Goal: Find contact information: Find contact information

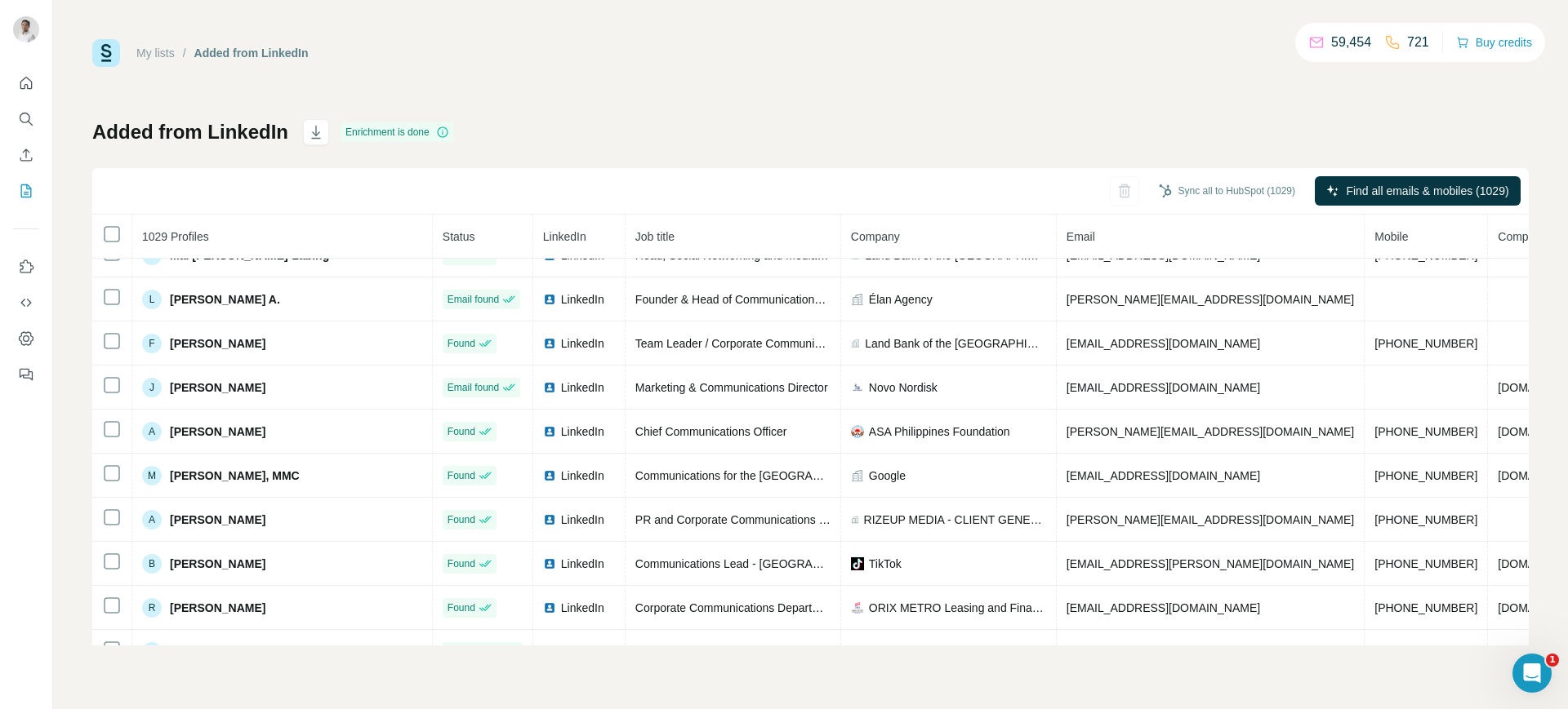
scroll to position [555, 0]
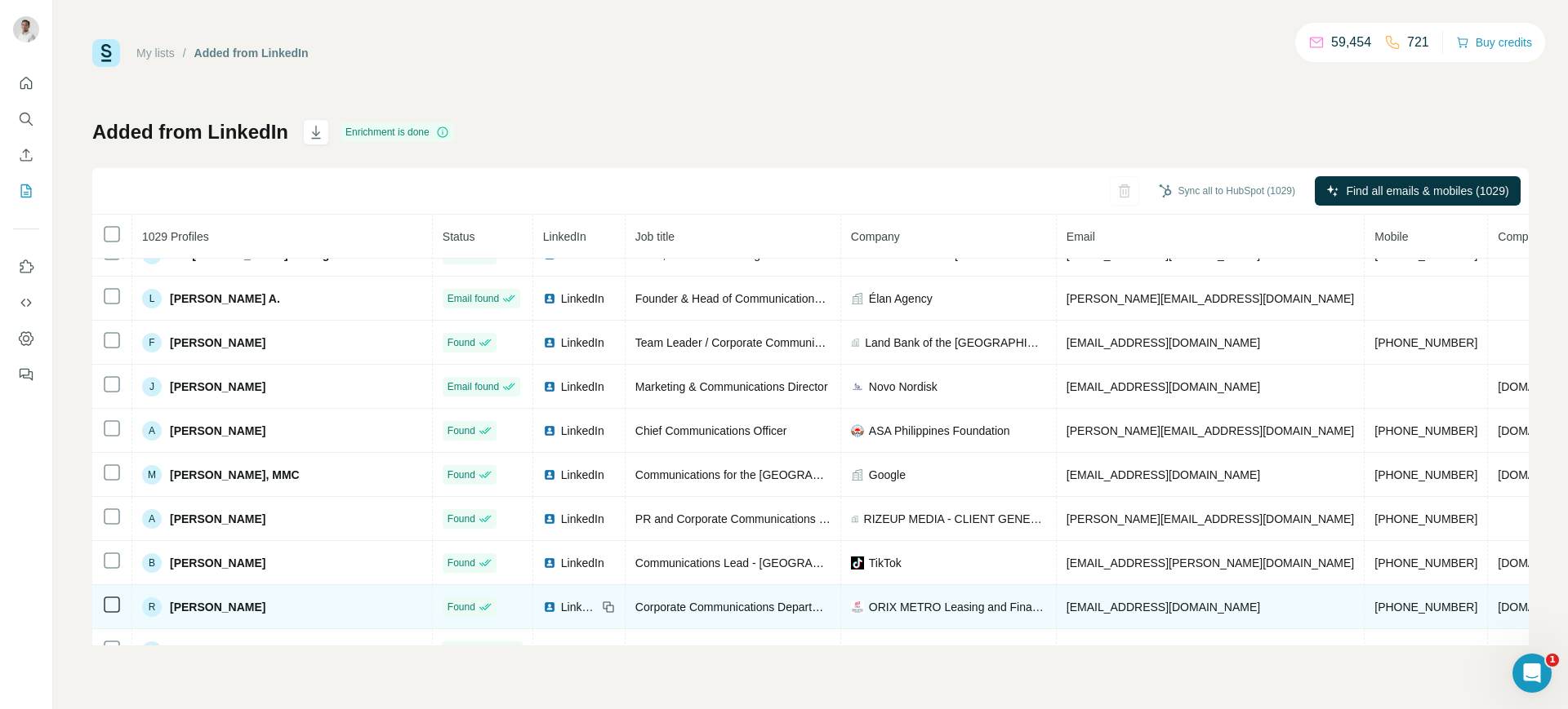
click at [1096, 609] on span "[EMAIL_ADDRESS][DOMAIN_NAME]" at bounding box center [1164, 607] width 194 height 13
copy span "[EMAIL_ADDRESS][DOMAIN_NAME]"
click at [869, 602] on span "ORIX METRO Leasing and Finance" at bounding box center [957, 607] width 177 height 17
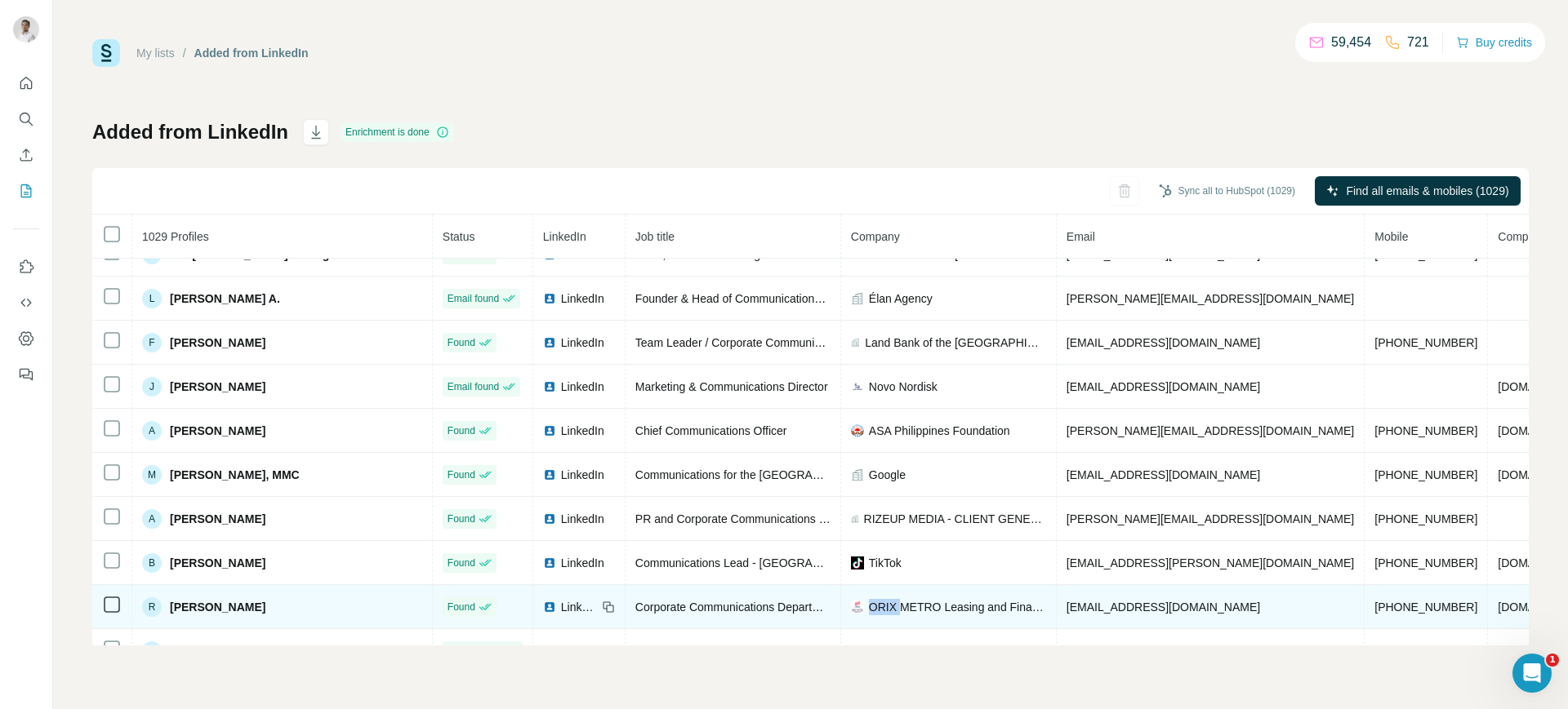
click at [869, 602] on span "ORIX METRO Leasing and Finance" at bounding box center [957, 607] width 177 height 17
copy span "ORIX METRO Leasing and Finance"
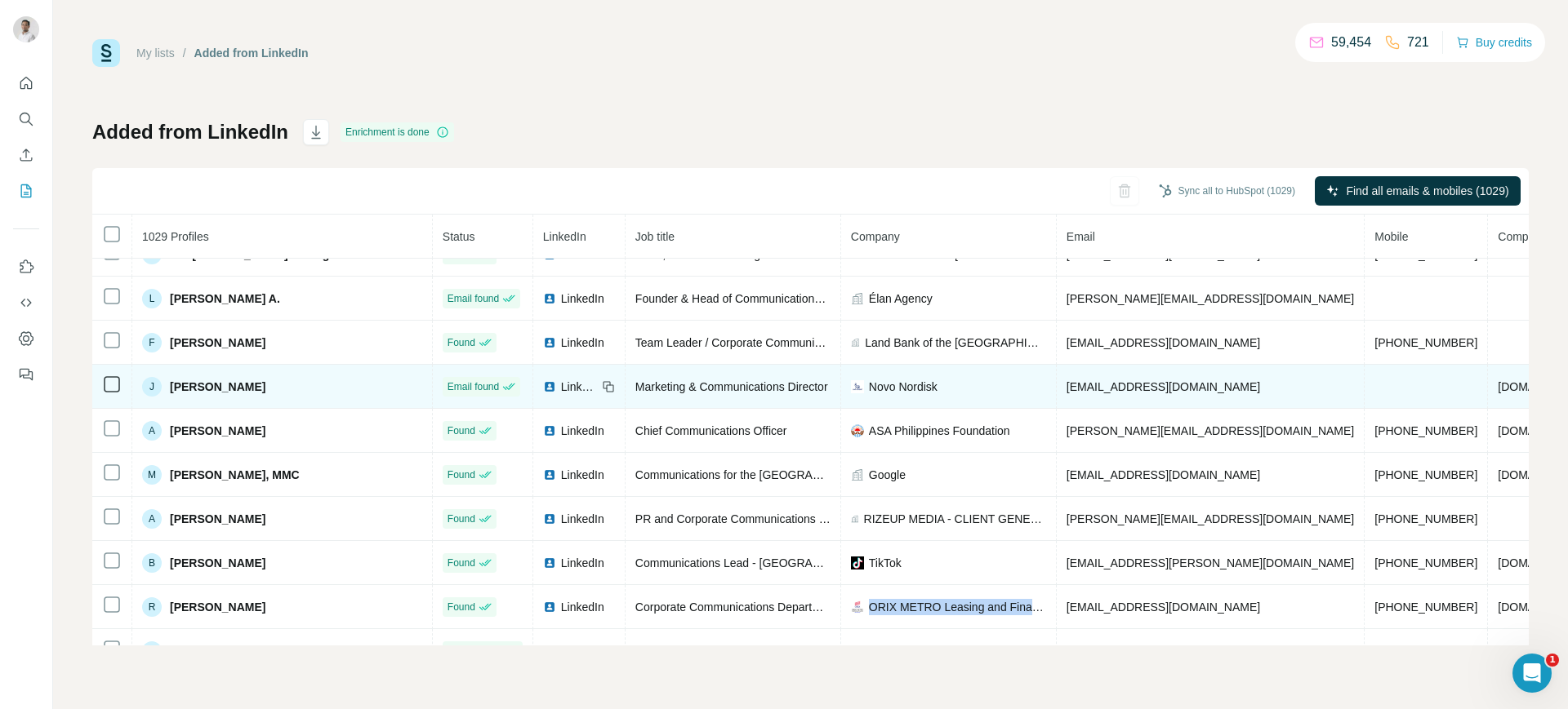
copy span "ORIX METRO Leasing and Finance"
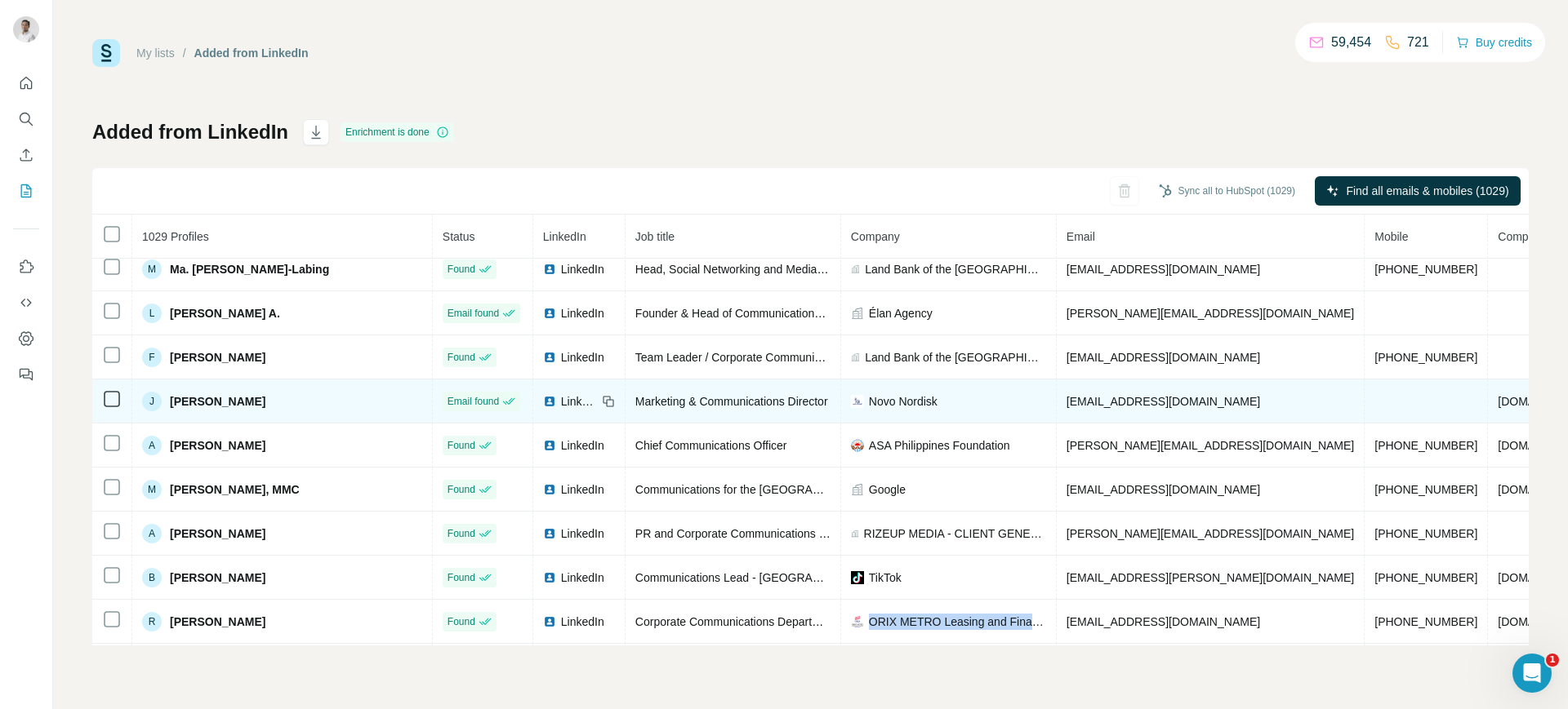
scroll to position [539, 0]
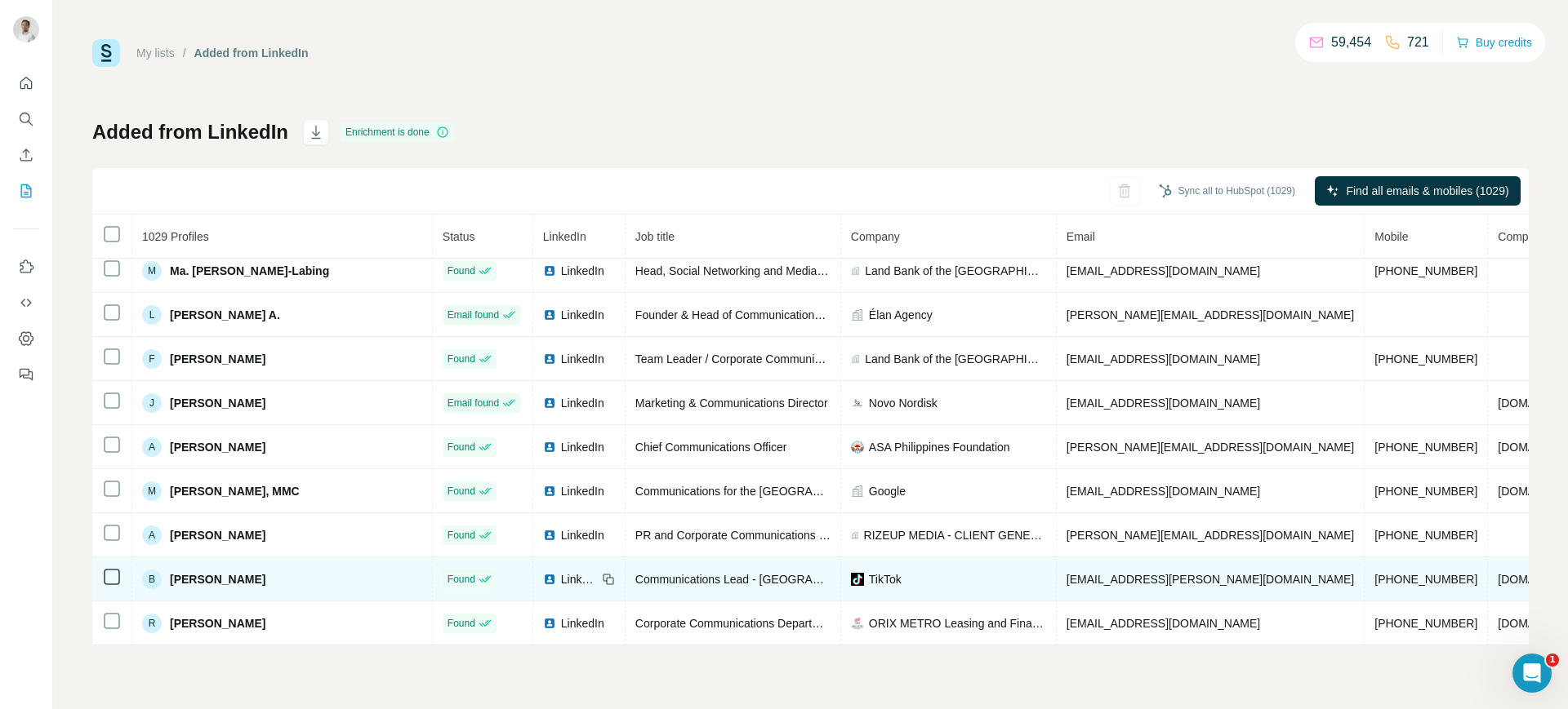
click at [1069, 573] on span "[EMAIL_ADDRESS][PERSON_NAME][DOMAIN_NAME]" at bounding box center [1210, 580] width 287 height 13
copy span "[EMAIL_ADDRESS][PERSON_NAME][DOMAIN_NAME]"
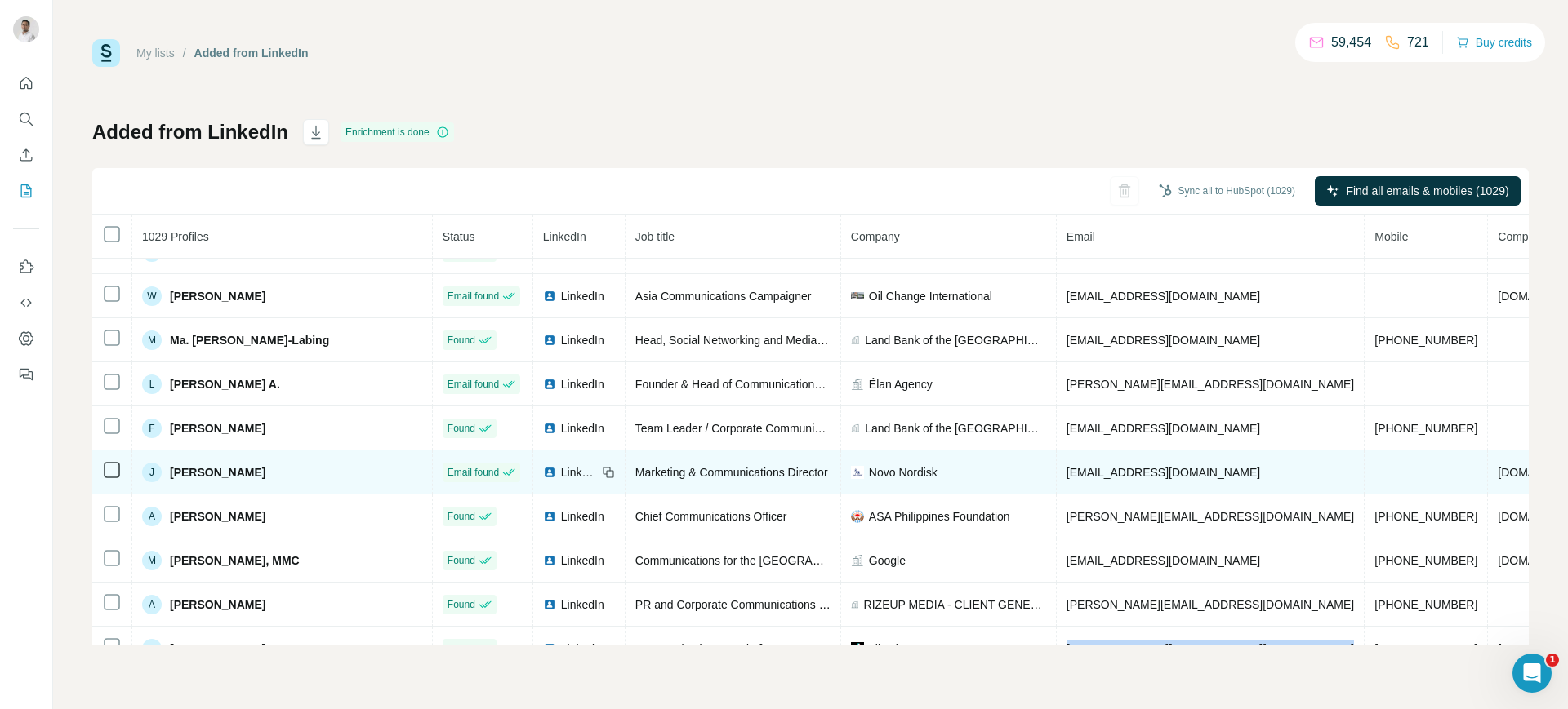
scroll to position [475, 0]
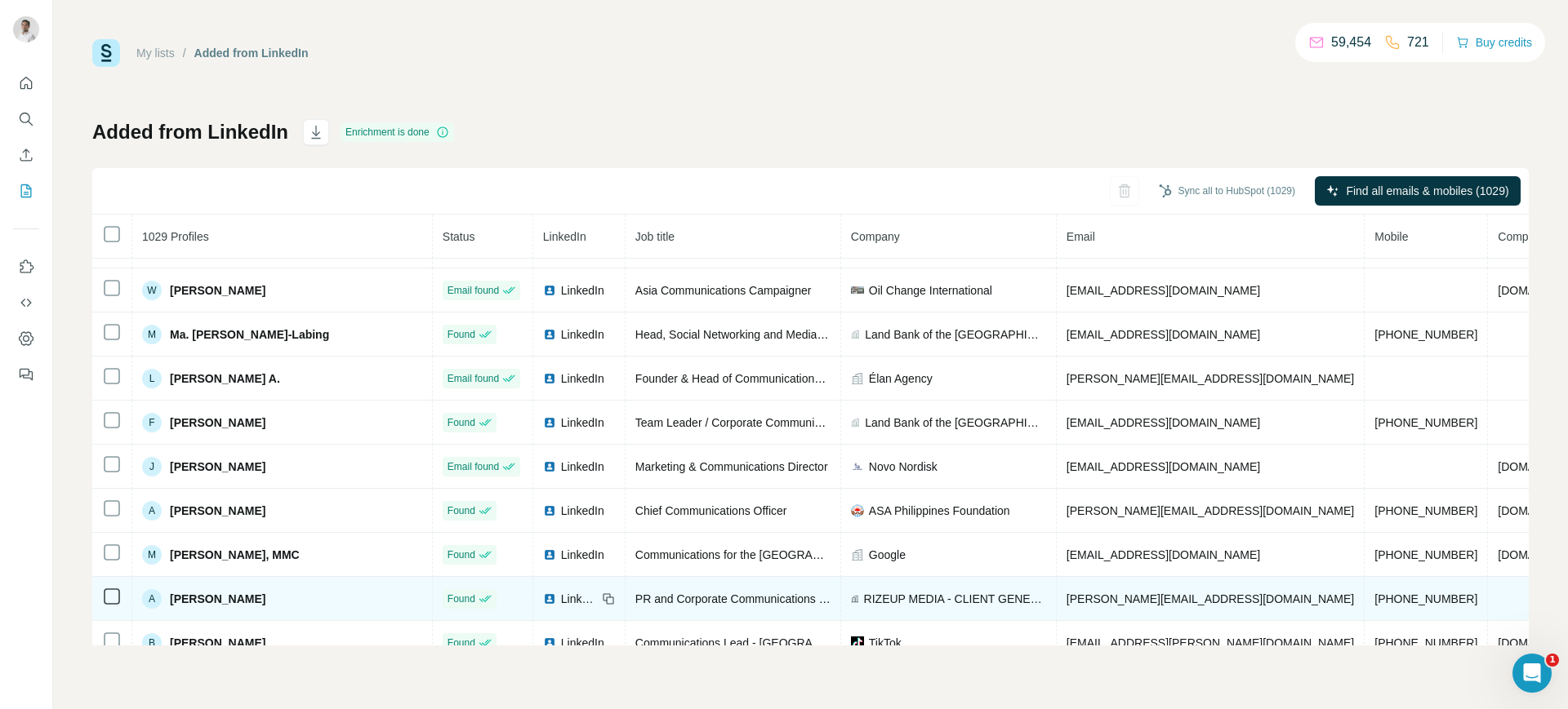
click at [1067, 599] on span "[PERSON_NAME][EMAIL_ADDRESS][DOMAIN_NAME]" at bounding box center [1210, 599] width 287 height 13
copy span "[PERSON_NAME][EMAIL_ADDRESS][DOMAIN_NAME]"
click at [602, 595] on icon at bounding box center [608, 599] width 13 height 13
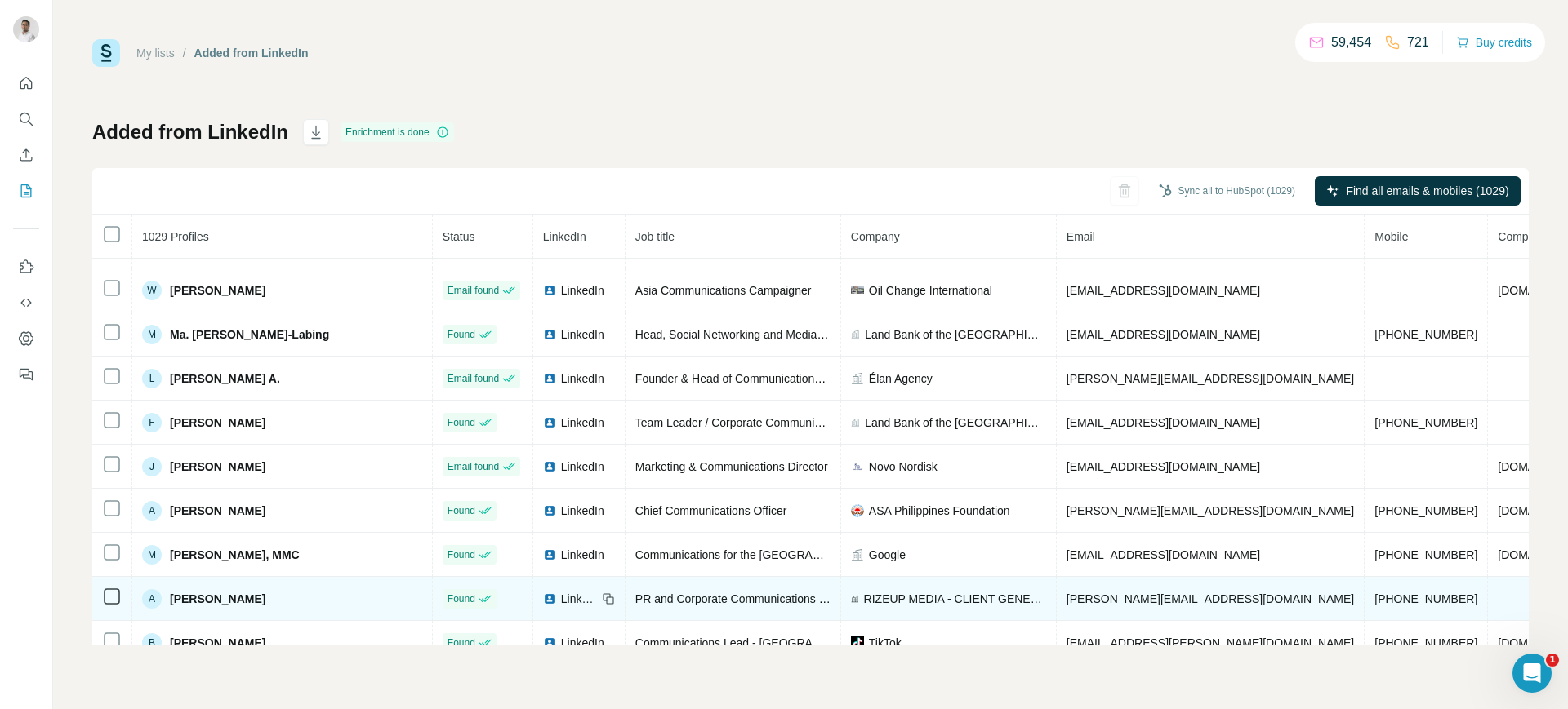
click at [880, 602] on span "RIZEUP MEDIA - CLIENT GENERATION FOR LAWYERS." at bounding box center [955, 599] width 182 height 17
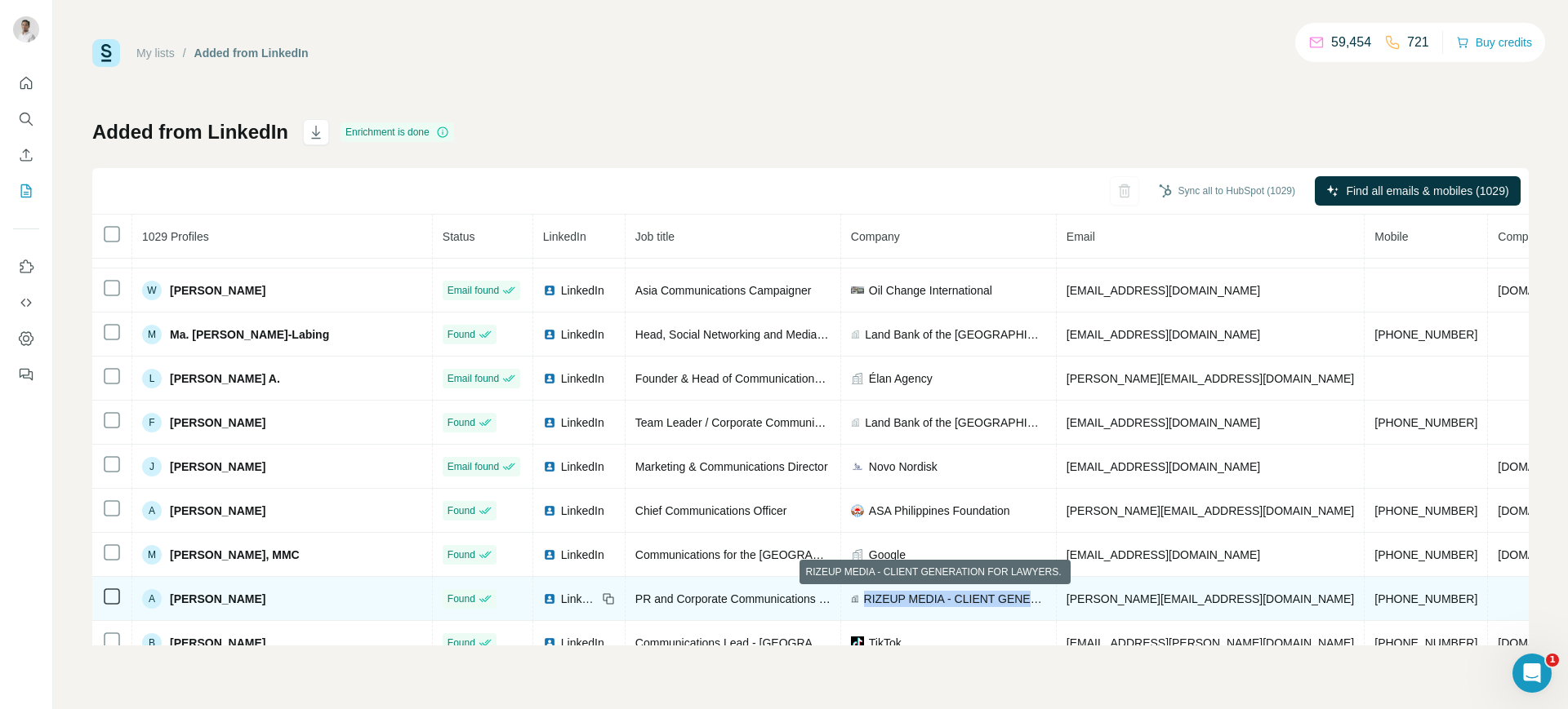
click at [880, 602] on span "RIZEUP MEDIA - CLIENT GENERATION FOR LAWYERS." at bounding box center [955, 599] width 182 height 17
copy span "RIZEUP MEDIA - CLIENT GENERATION FOR LAWYERS."
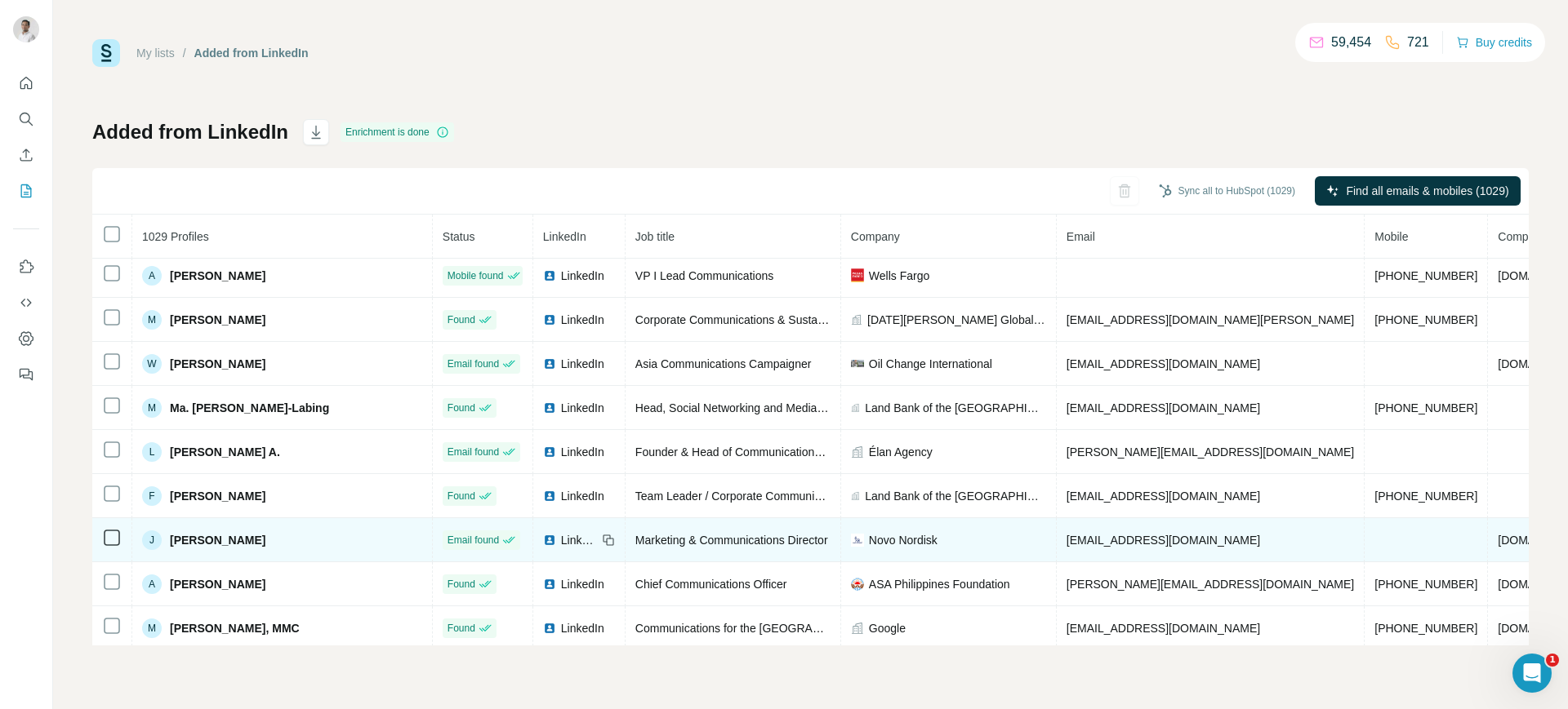
scroll to position [398, 0]
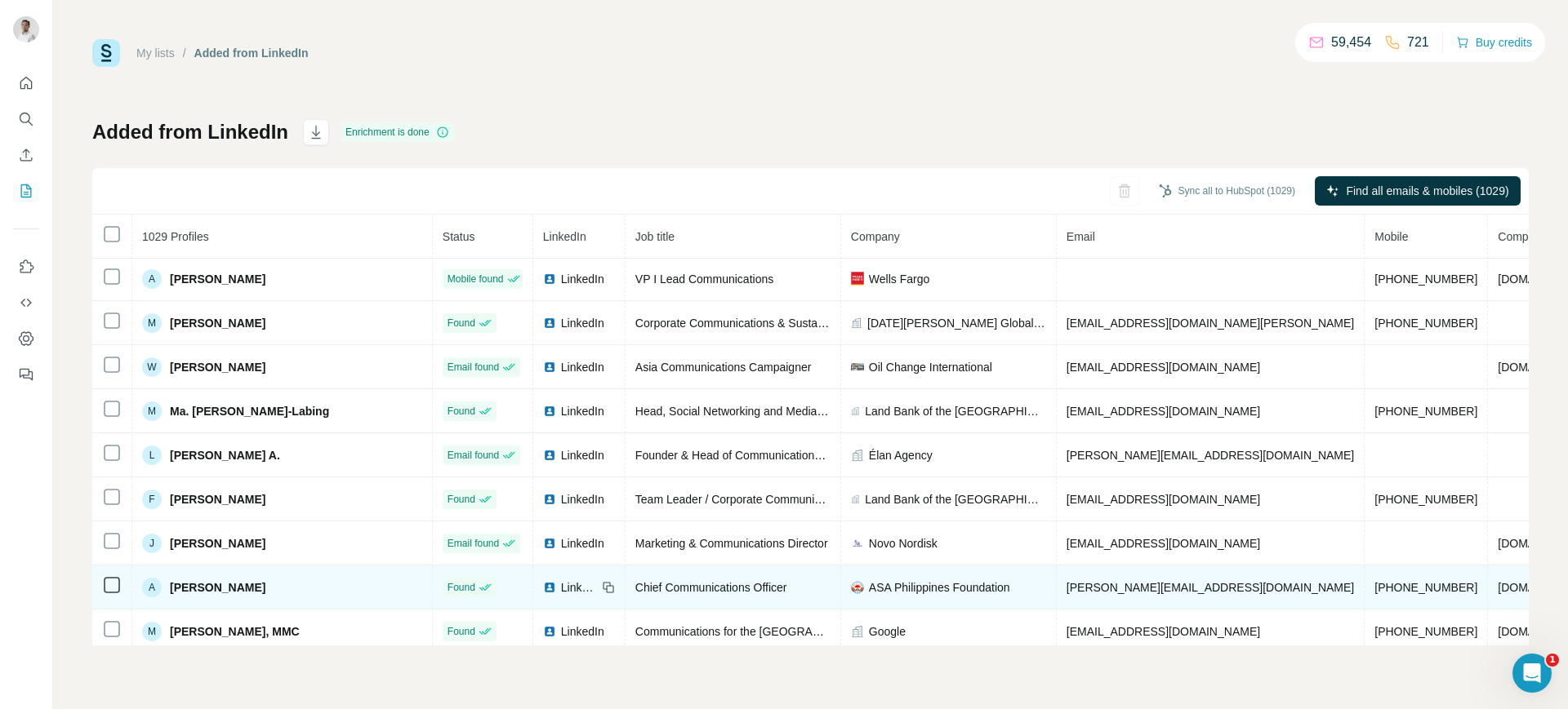
click at [1140, 588] on span "[PERSON_NAME][EMAIL_ADDRESS][DOMAIN_NAME]" at bounding box center [1210, 587] width 287 height 13
copy span "[PERSON_NAME][EMAIL_ADDRESS][DOMAIN_NAME]"
click at [602, 583] on icon at bounding box center [608, 587] width 13 height 13
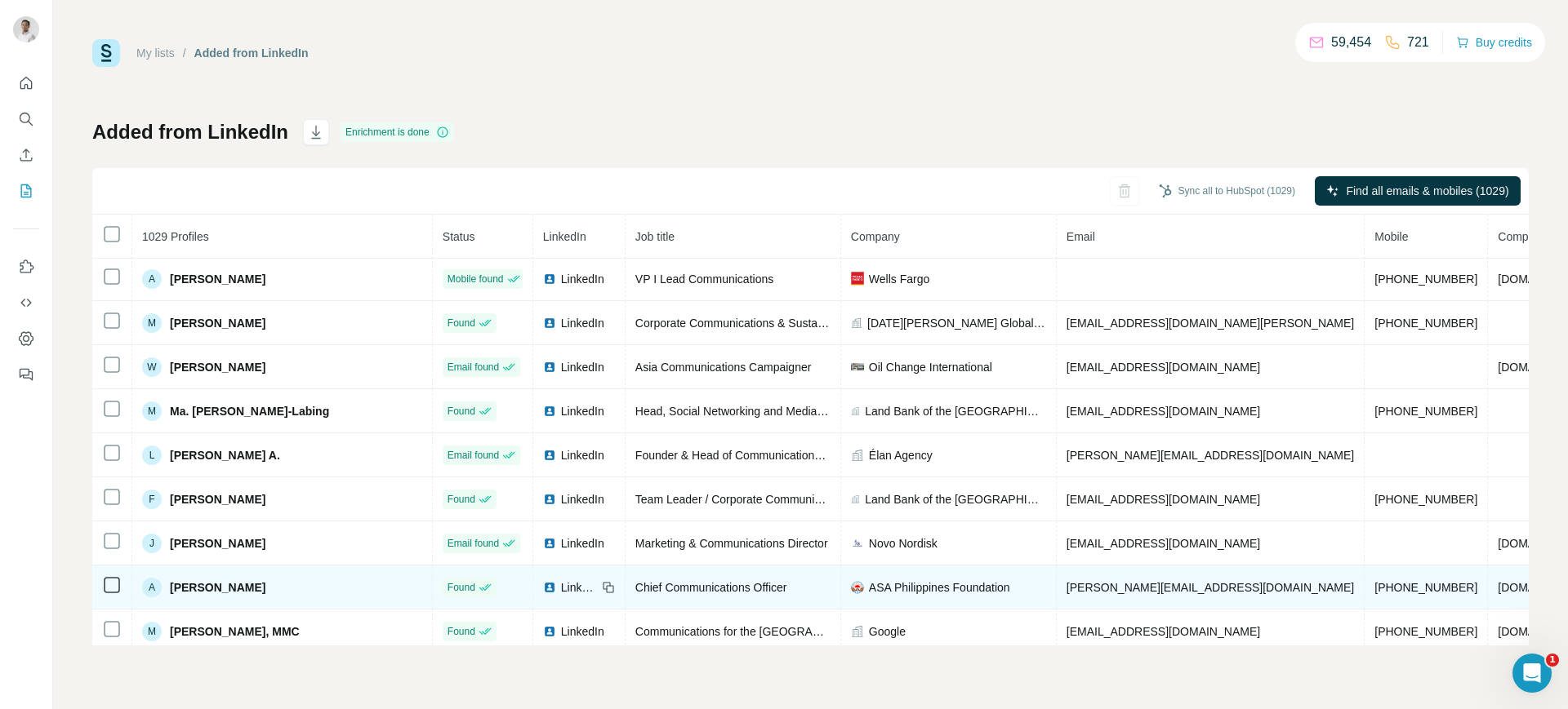
click at [934, 588] on span "ASA Philippines Foundation" at bounding box center [939, 587] width 141 height 17
copy span "ASA Philippines Foundation"
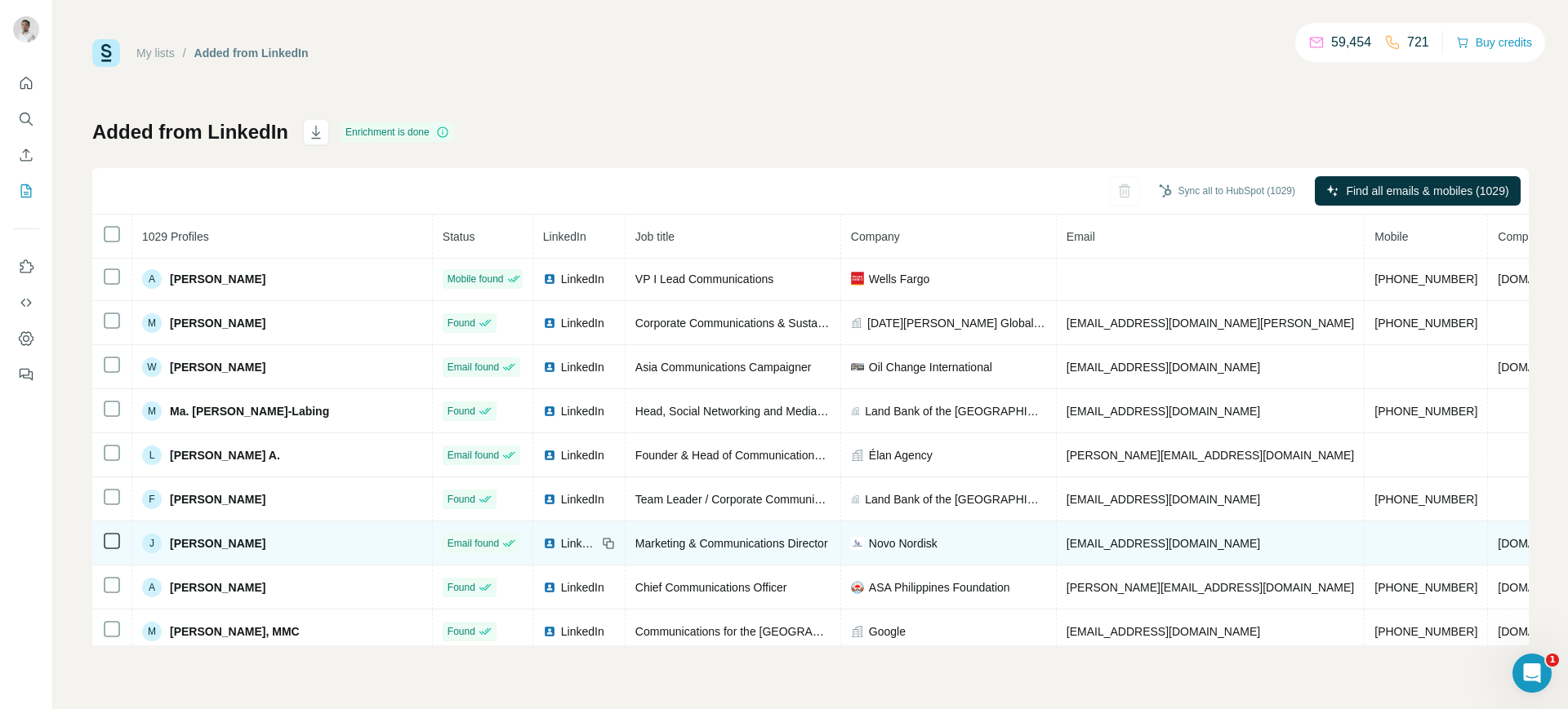
click at [1093, 537] on span "[EMAIL_ADDRESS][DOMAIN_NAME]" at bounding box center [1164, 543] width 194 height 13
copy span "[EMAIL_ADDRESS][DOMAIN_NAME]"
click at [602, 542] on icon at bounding box center [608, 543] width 13 height 13
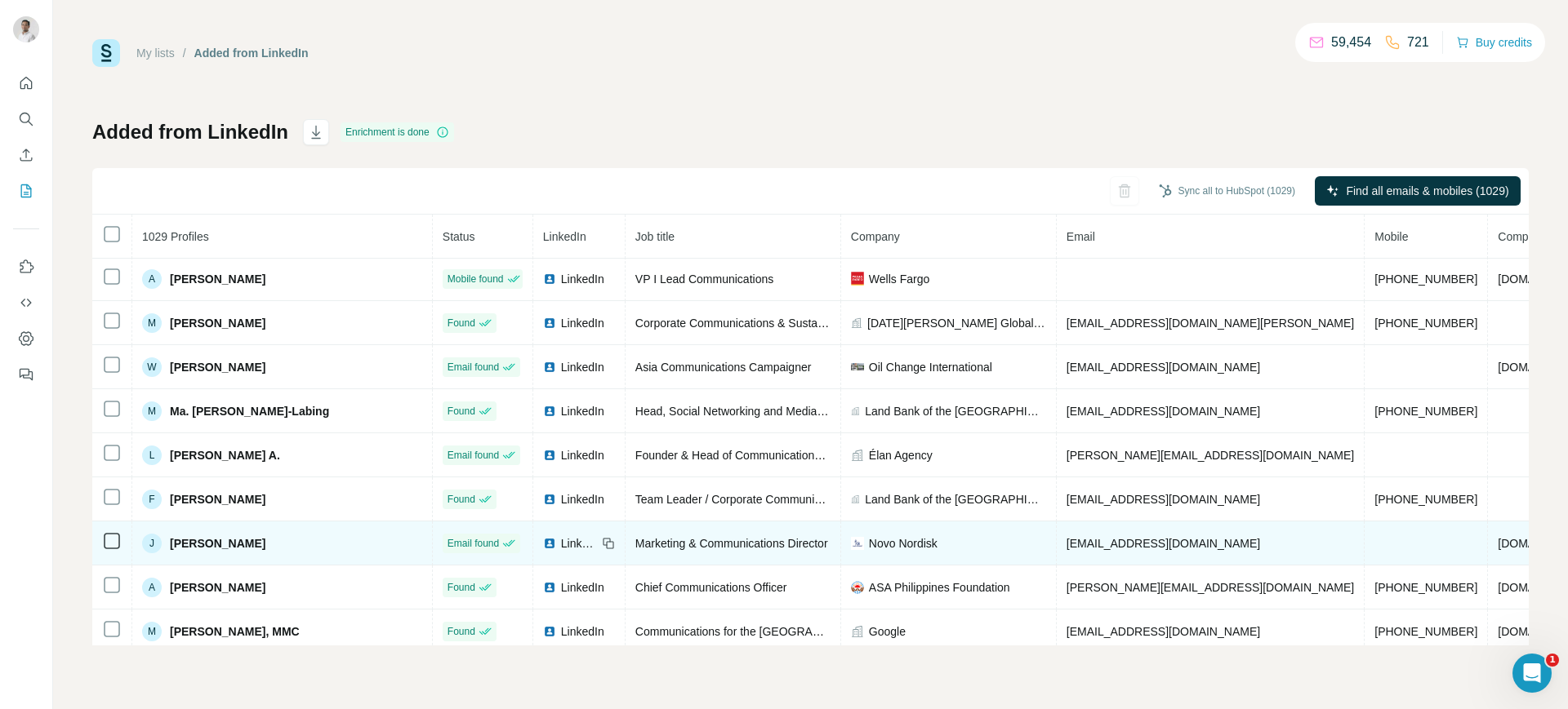
click at [913, 545] on span "Novo Nordisk" at bounding box center [903, 543] width 69 height 17
copy span "Novo Nordisk"
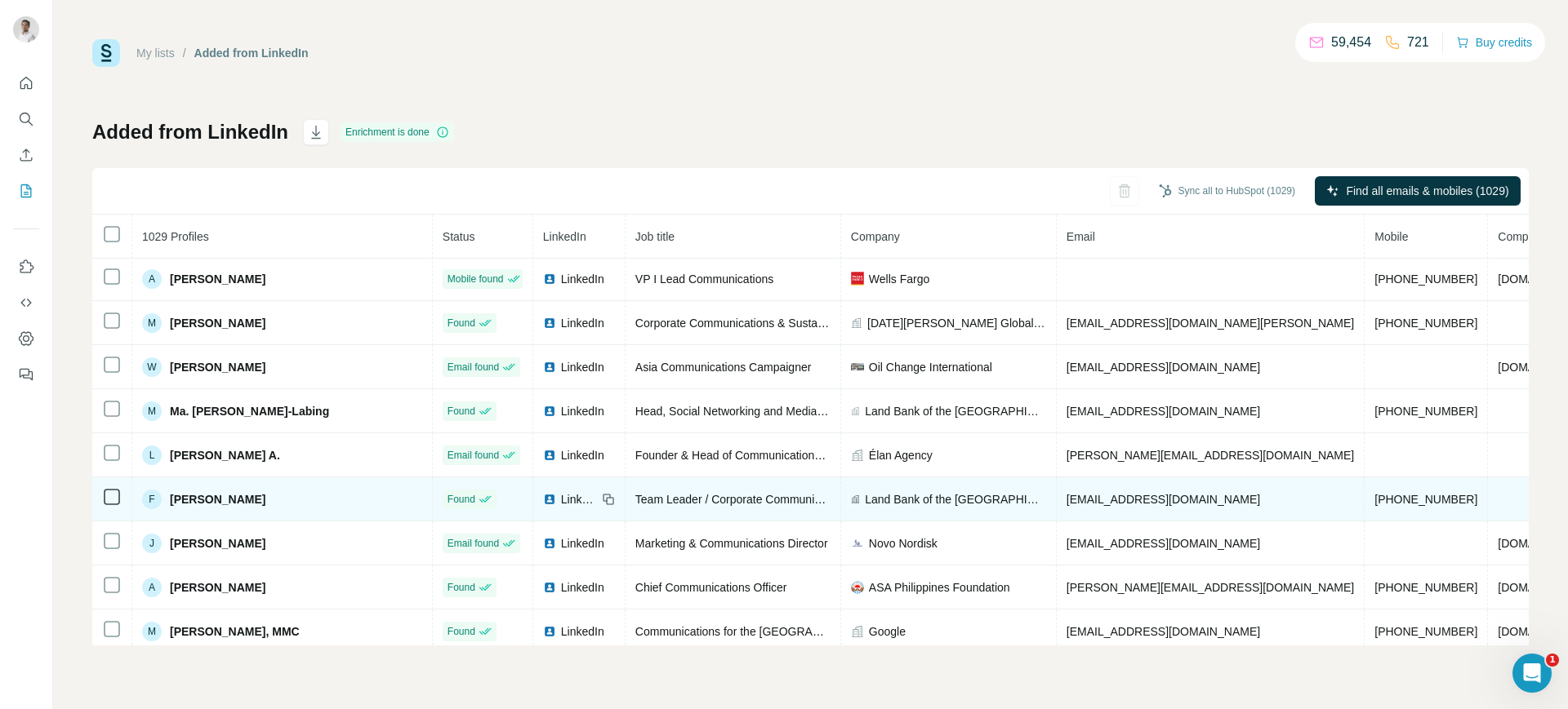
click at [1084, 499] on span "[EMAIL_ADDRESS][DOMAIN_NAME]" at bounding box center [1164, 499] width 194 height 13
click at [602, 496] on icon at bounding box center [608, 499] width 13 height 13
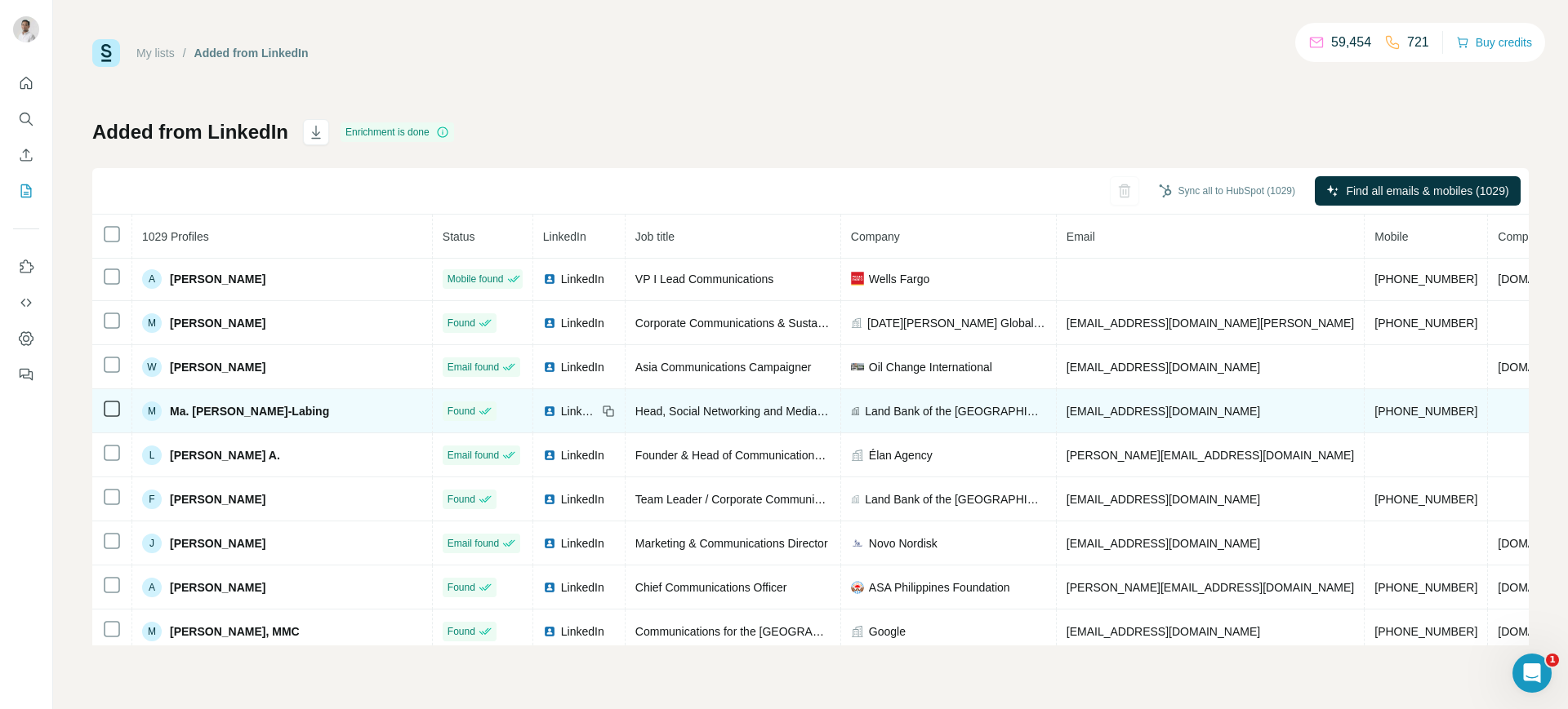
click at [879, 401] on td "Land Bank of the [GEOGRAPHIC_DATA] (Official)" at bounding box center [949, 411] width 216 height 44
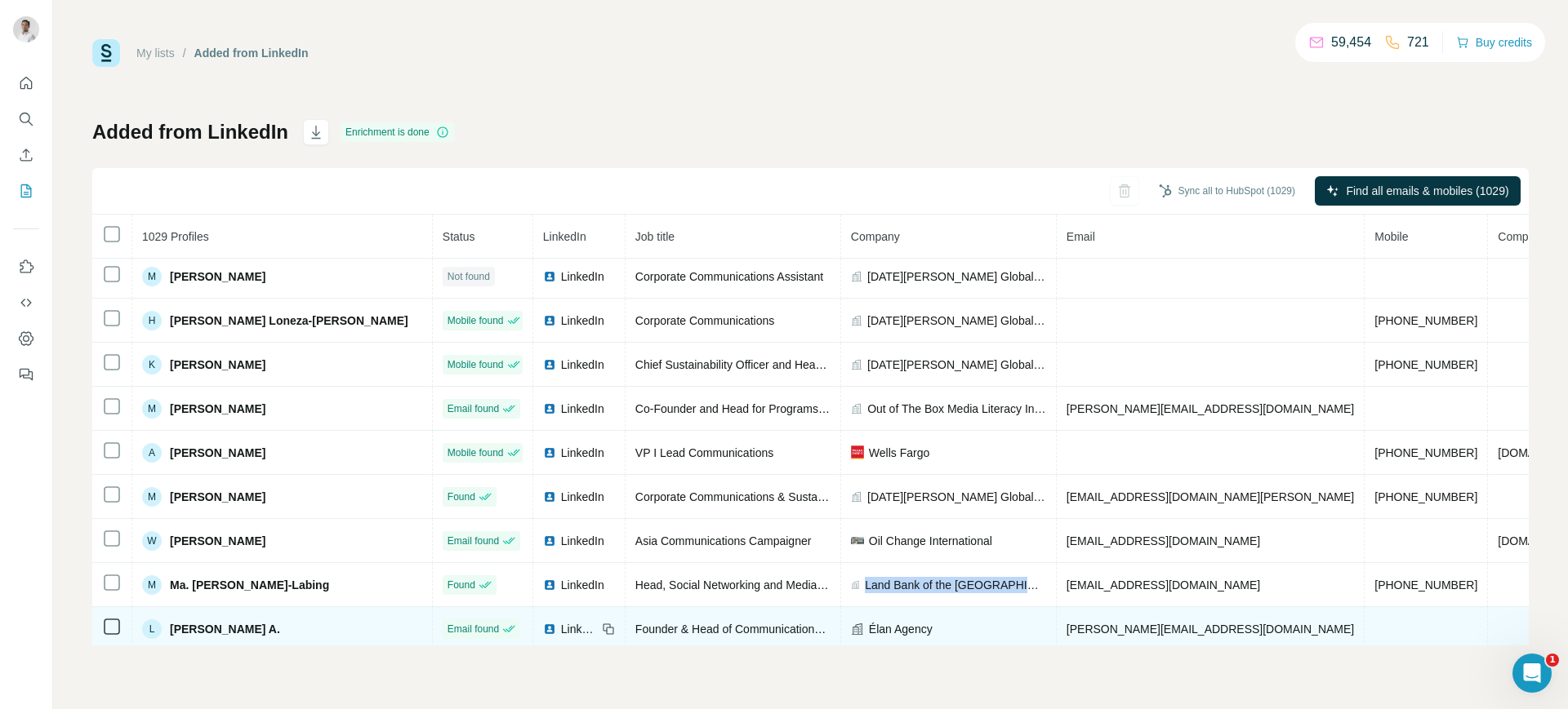
scroll to position [224, 0]
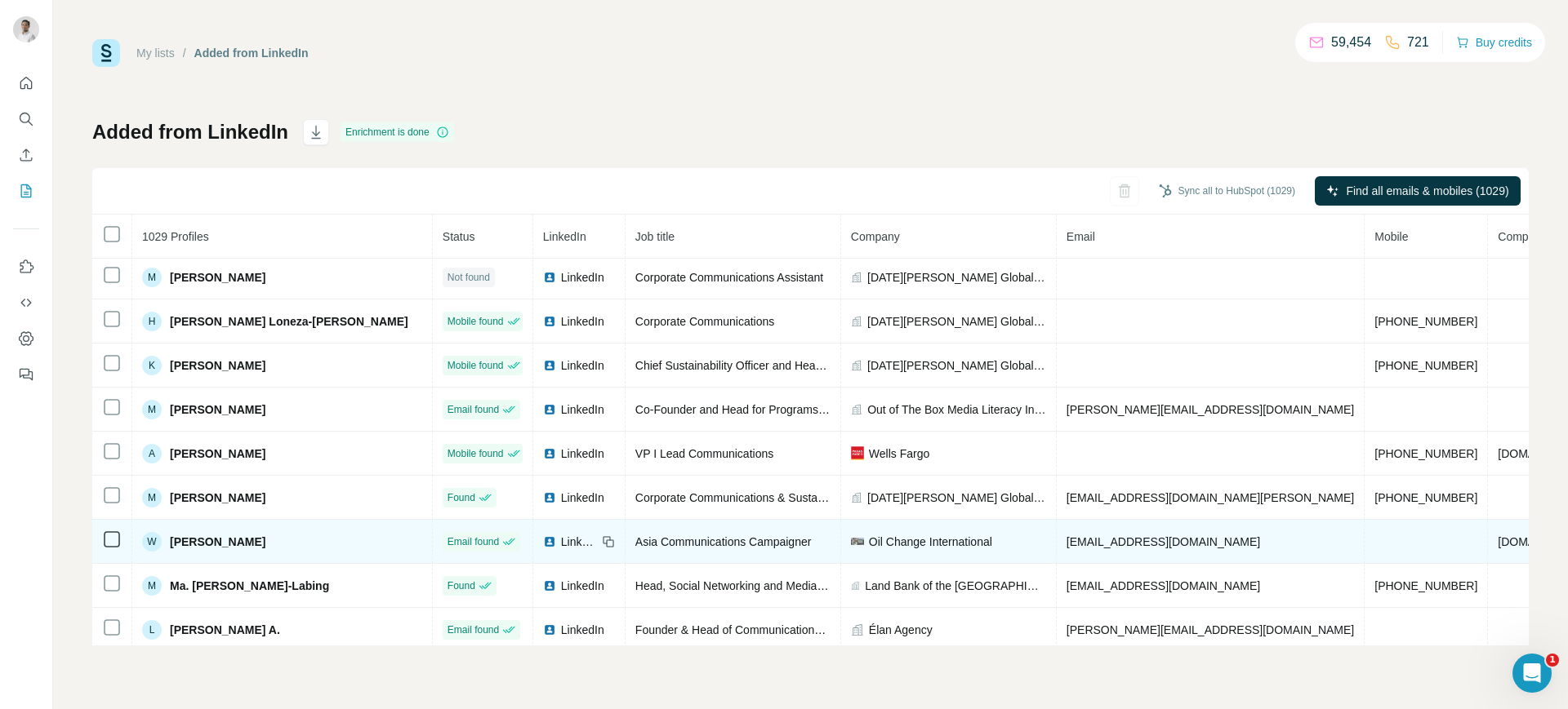
click at [1068, 542] on span "[EMAIL_ADDRESS][DOMAIN_NAME]" at bounding box center [1164, 542] width 194 height 13
click at [602, 541] on icon at bounding box center [608, 542] width 13 height 13
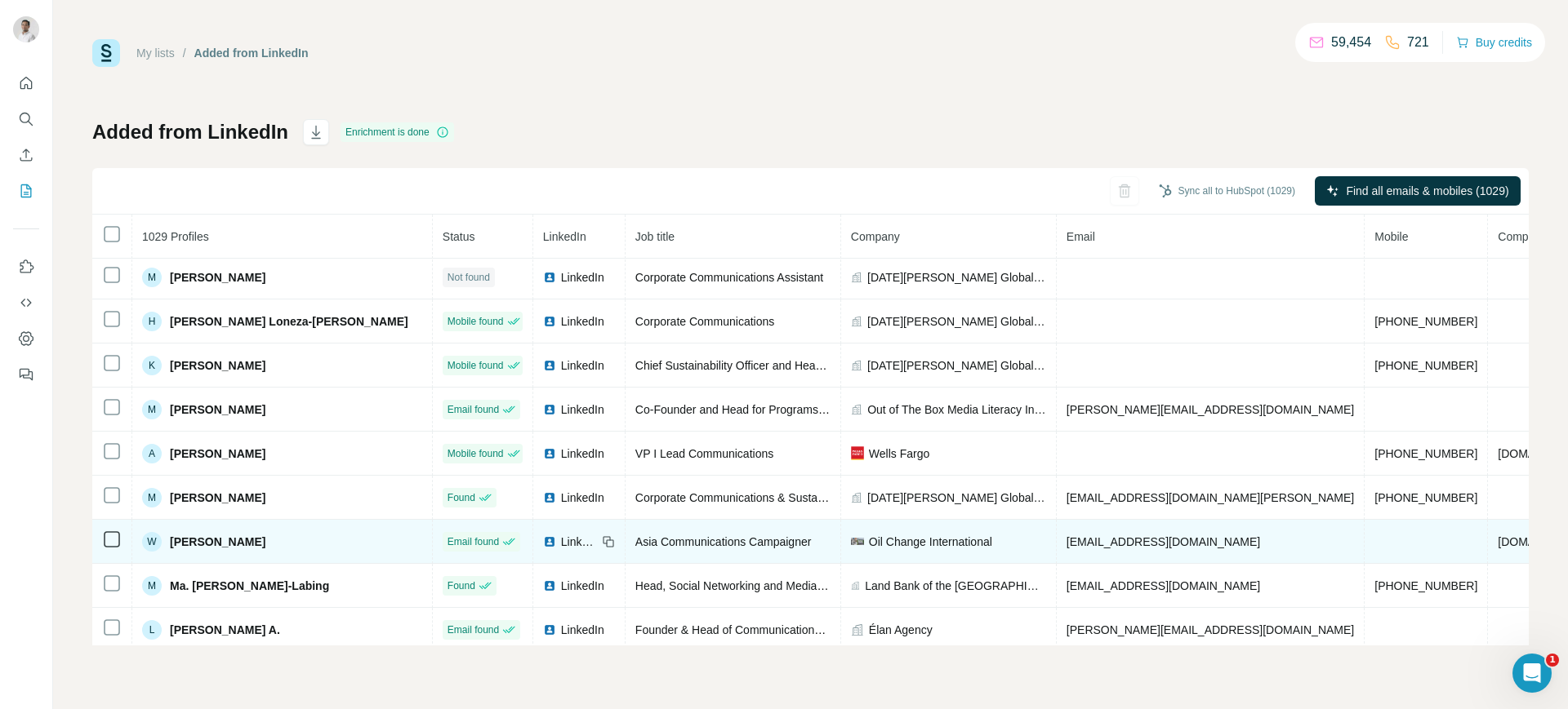
click at [882, 540] on span "Oil Change International" at bounding box center [930, 542] width 123 height 17
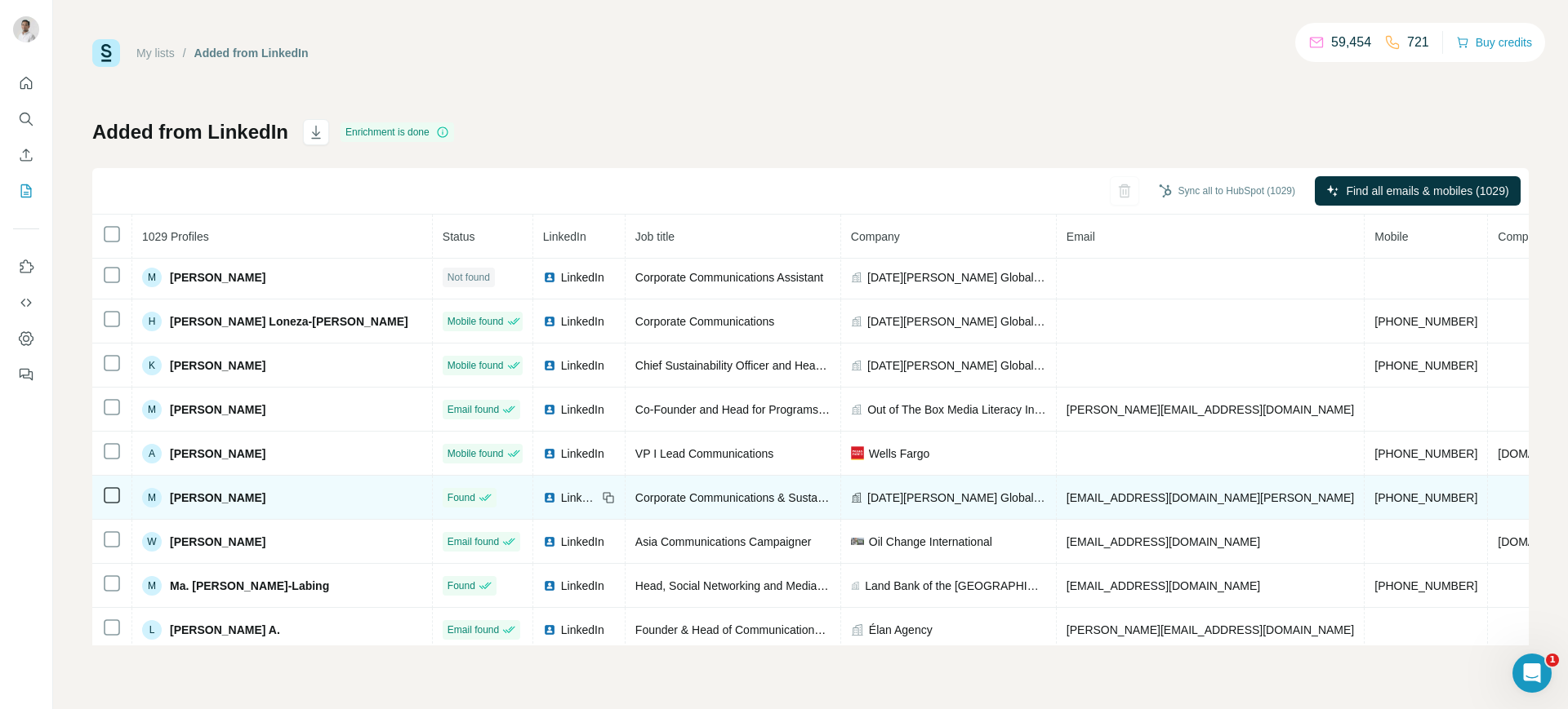
click at [1068, 503] on span "[EMAIL_ADDRESS][DOMAIN_NAME][PERSON_NAME]" at bounding box center [1210, 498] width 287 height 13
click at [933, 491] on span "[DATE][PERSON_NAME] Global Power" at bounding box center [956, 498] width 179 height 17
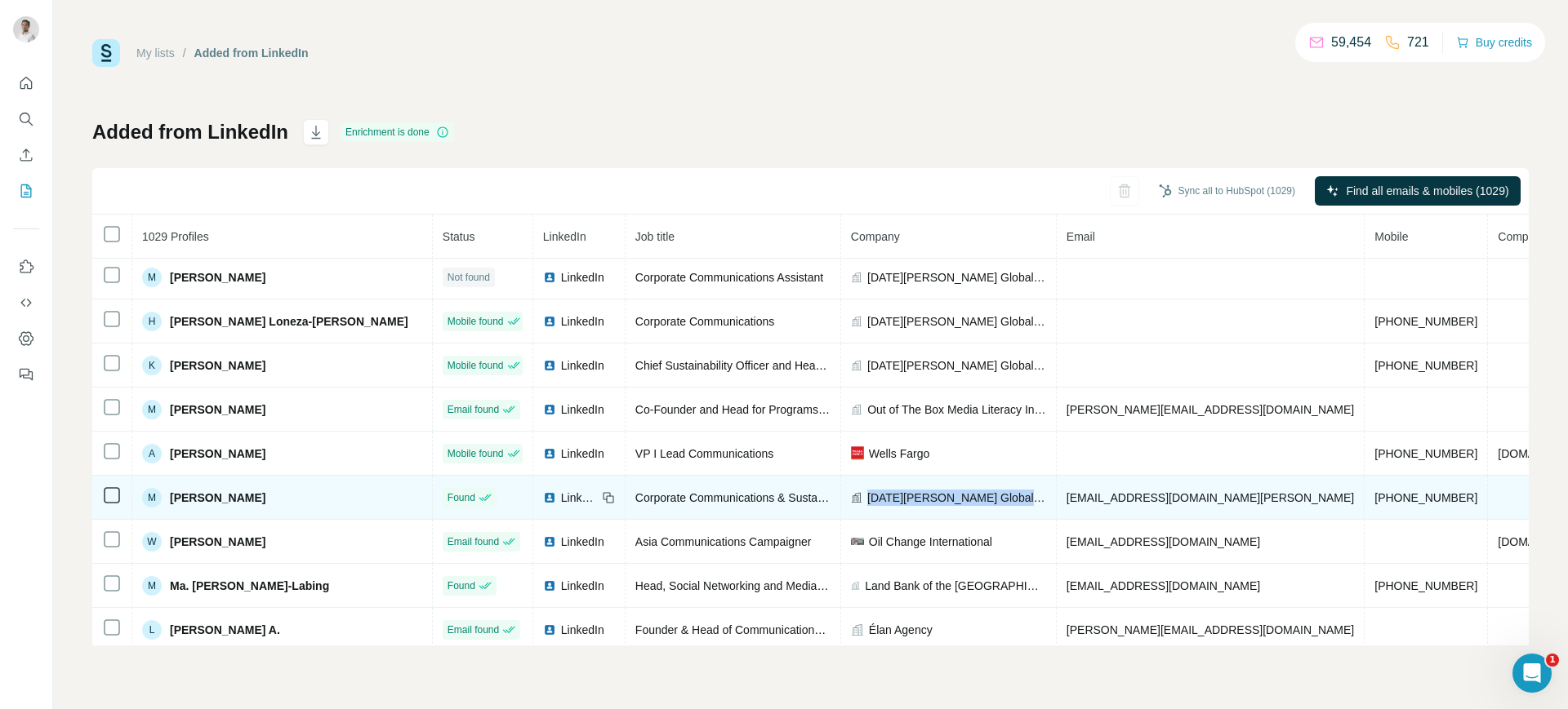
click at [933, 491] on span "[DATE][PERSON_NAME] Global Power" at bounding box center [956, 498] width 179 height 17
click at [1181, 496] on span "[EMAIL_ADDRESS][DOMAIN_NAME][PERSON_NAME]" at bounding box center [1210, 498] width 287 height 13
click at [602, 500] on icon at bounding box center [608, 498] width 13 height 13
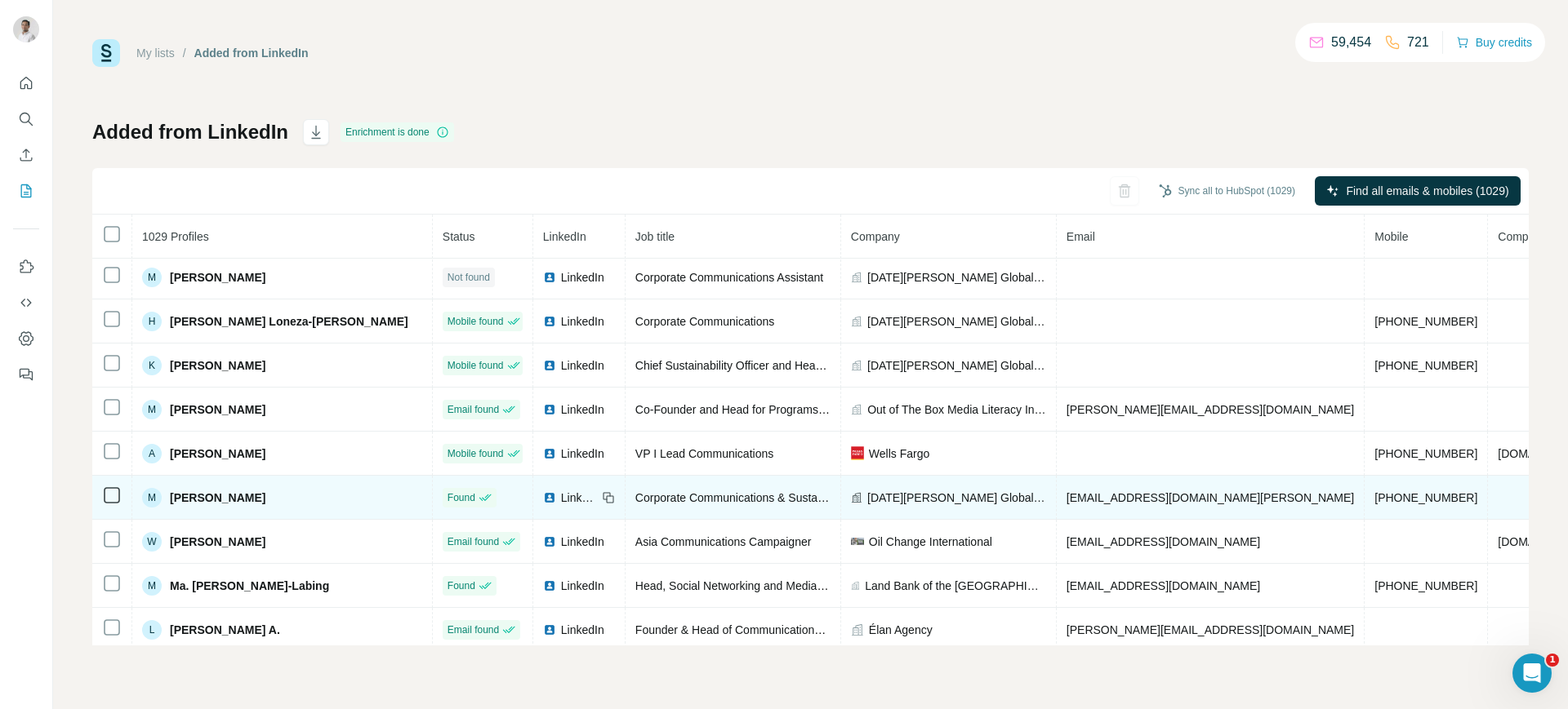
click at [913, 497] on span "[DATE][PERSON_NAME] Global Power" at bounding box center [956, 498] width 179 height 17
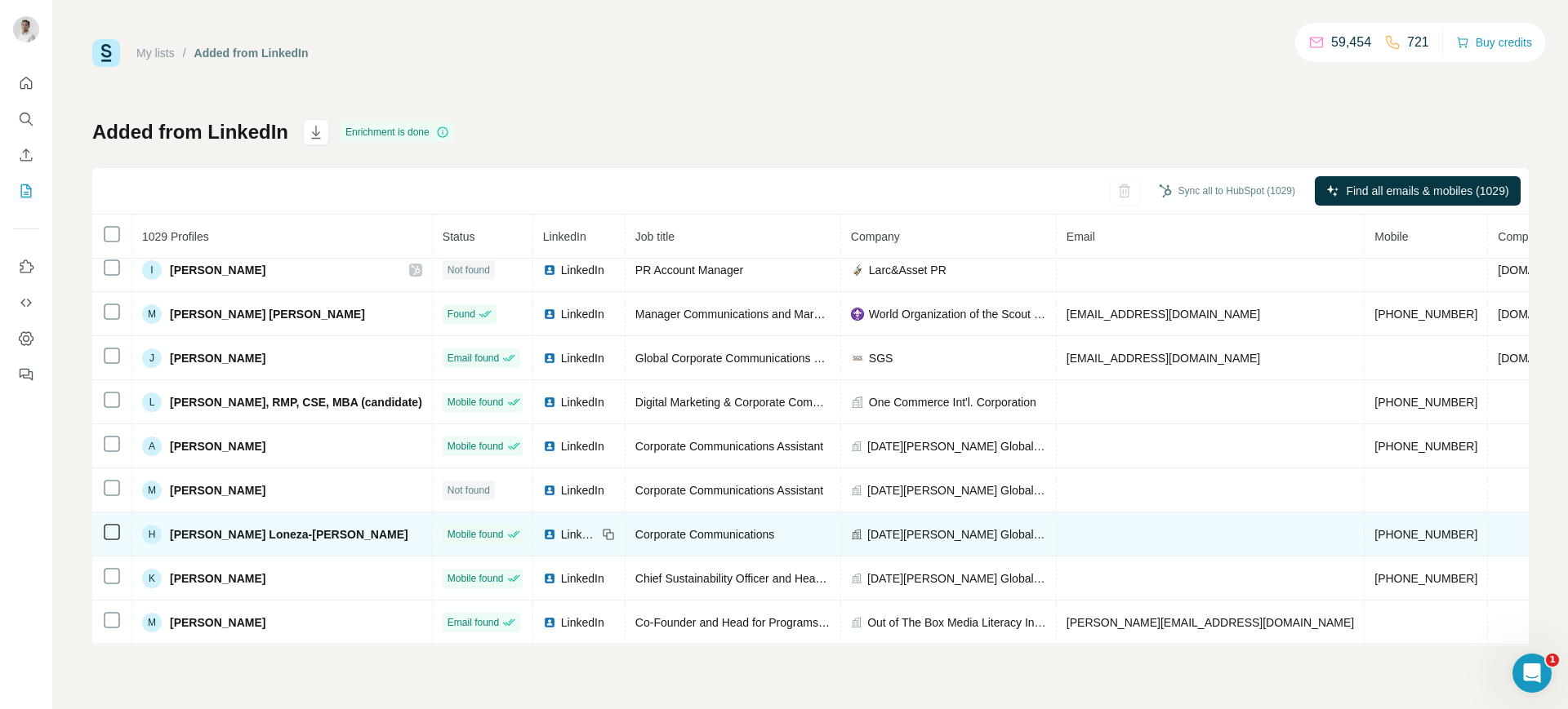
scroll to position [0, 0]
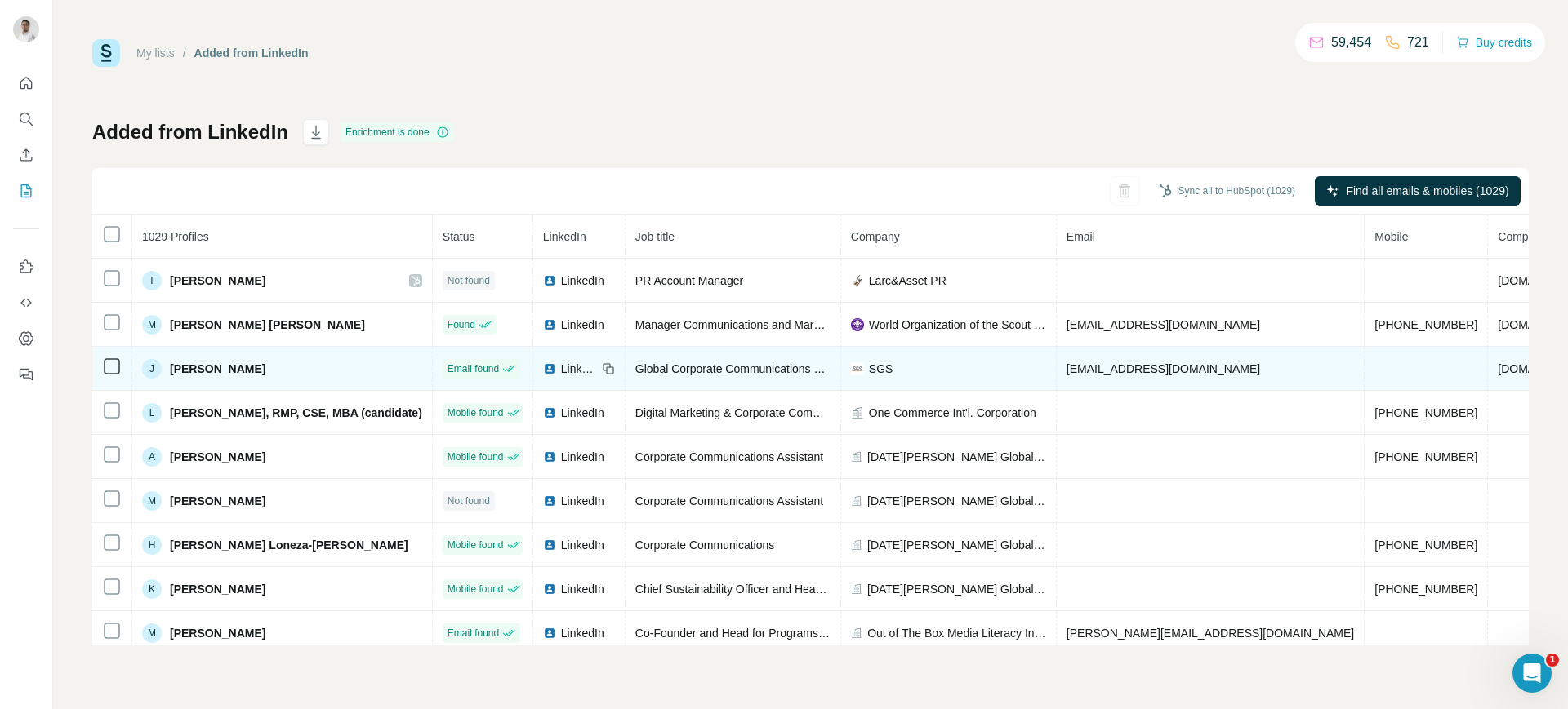
click at [1069, 369] on span "[EMAIL_ADDRESS][DOMAIN_NAME]" at bounding box center [1164, 369] width 194 height 13
click at [602, 363] on icon at bounding box center [608, 369] width 13 height 13
click at [869, 366] on span "SGS" at bounding box center [881, 369] width 25 height 17
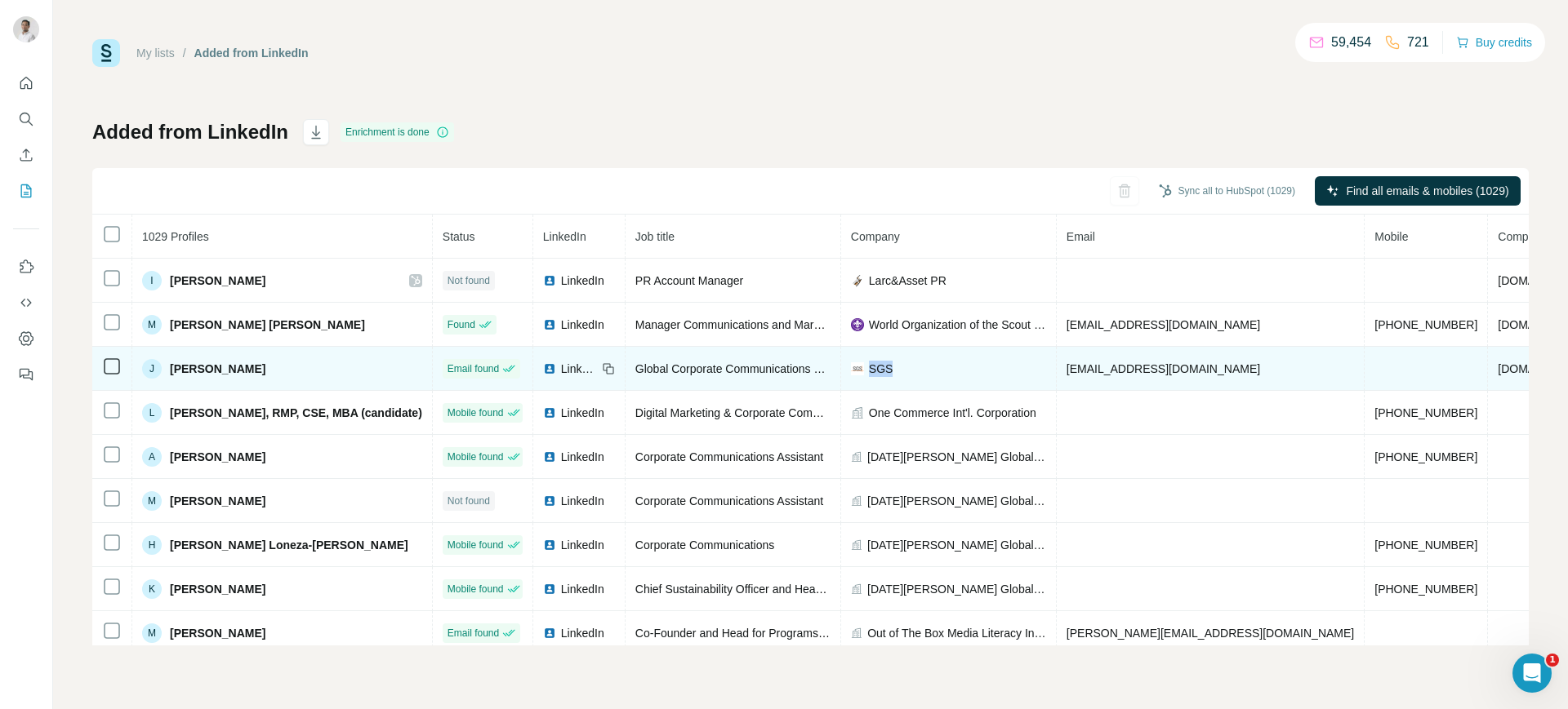
click at [869, 366] on span "SGS" at bounding box center [881, 369] width 25 height 17
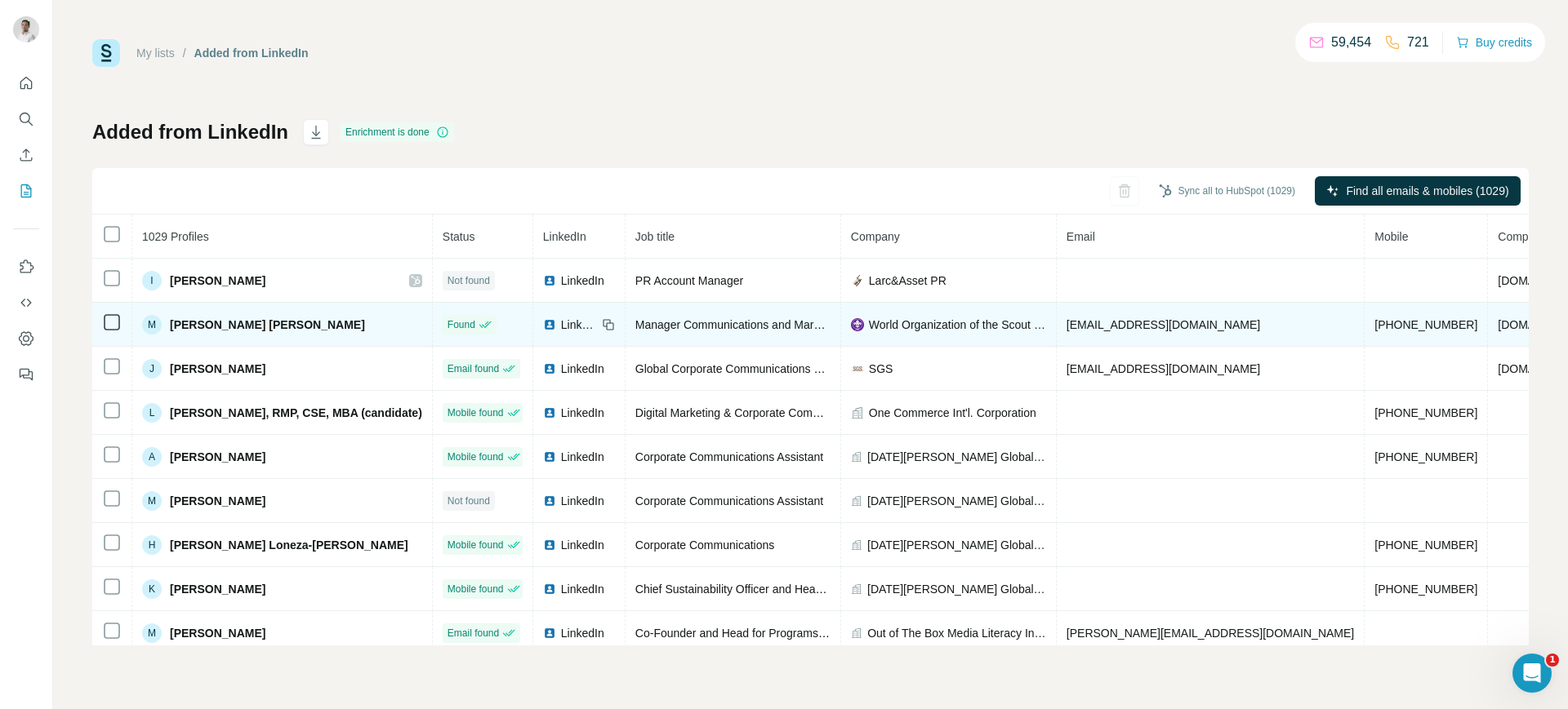
click at [1086, 318] on span "[EMAIL_ADDRESS][DOMAIN_NAME]" at bounding box center [1164, 324] width 194 height 13
click at [602, 326] on icon at bounding box center [608, 324] width 13 height 13
click at [956, 324] on span "World Organization of the Scout Movement (WOSM)" at bounding box center [957, 325] width 177 height 17
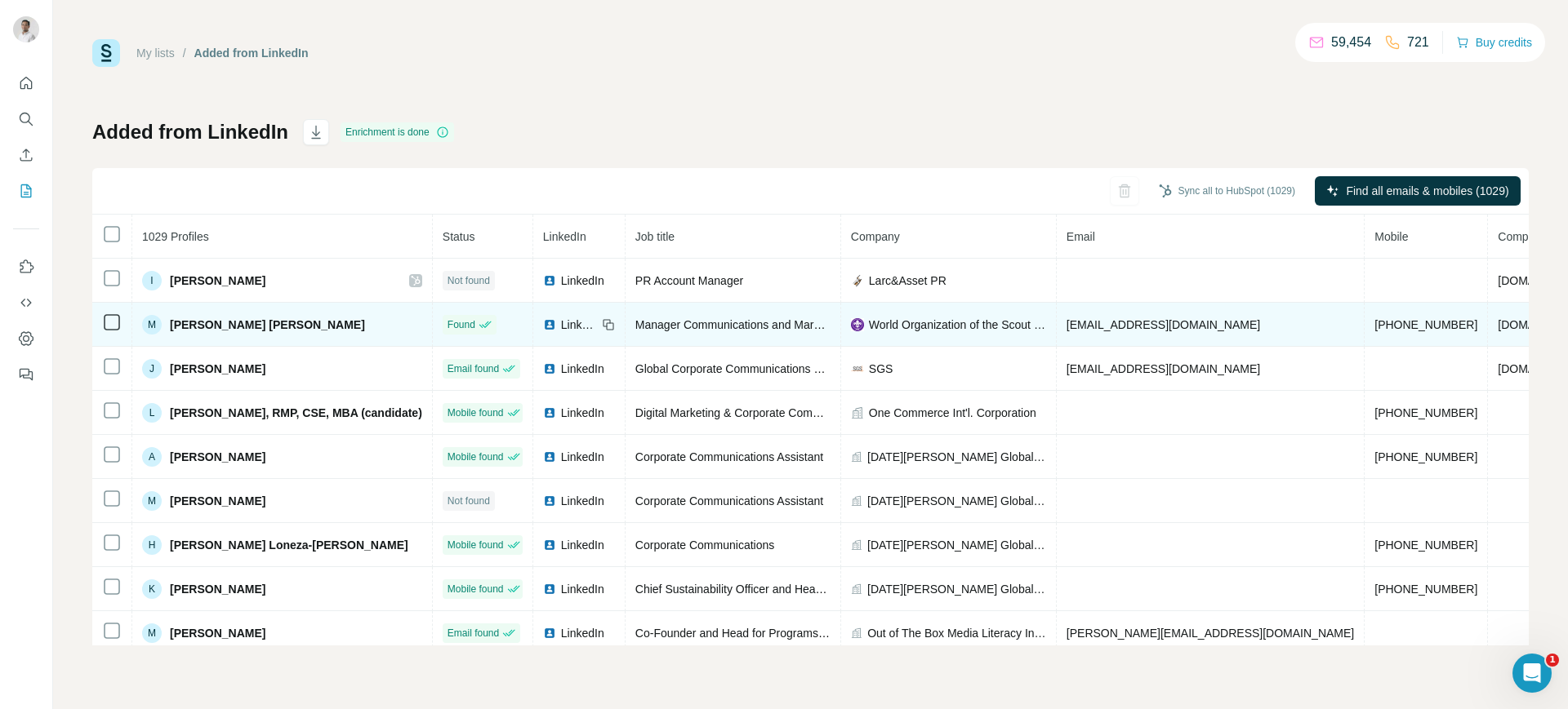
click at [956, 324] on span "World Organization of the Scout Movement (WOSM)" at bounding box center [957, 325] width 177 height 17
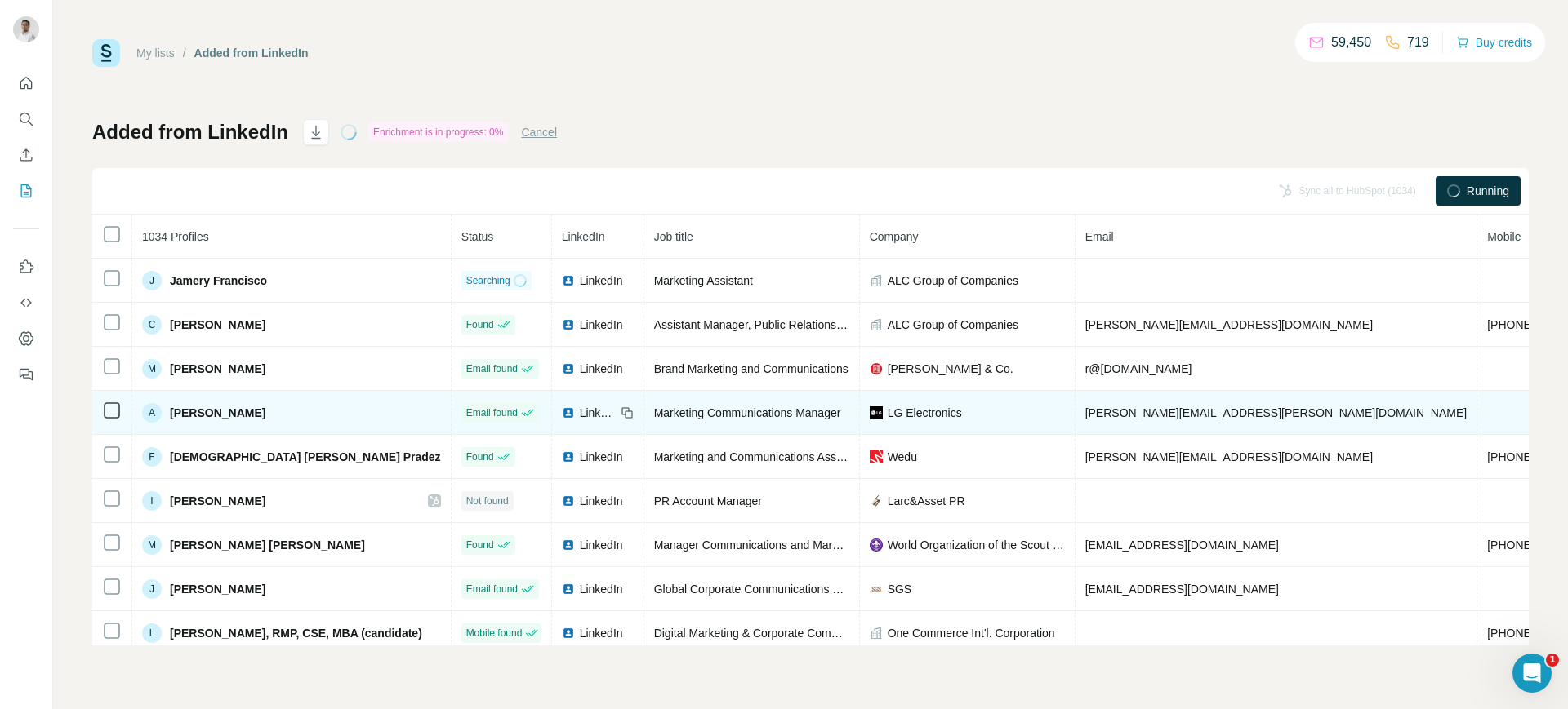
click at [1085, 412] on span "anthony.constantino@lge.com" at bounding box center [1276, 413] width 382 height 13
copy span "anthony.constantino@lge.com"
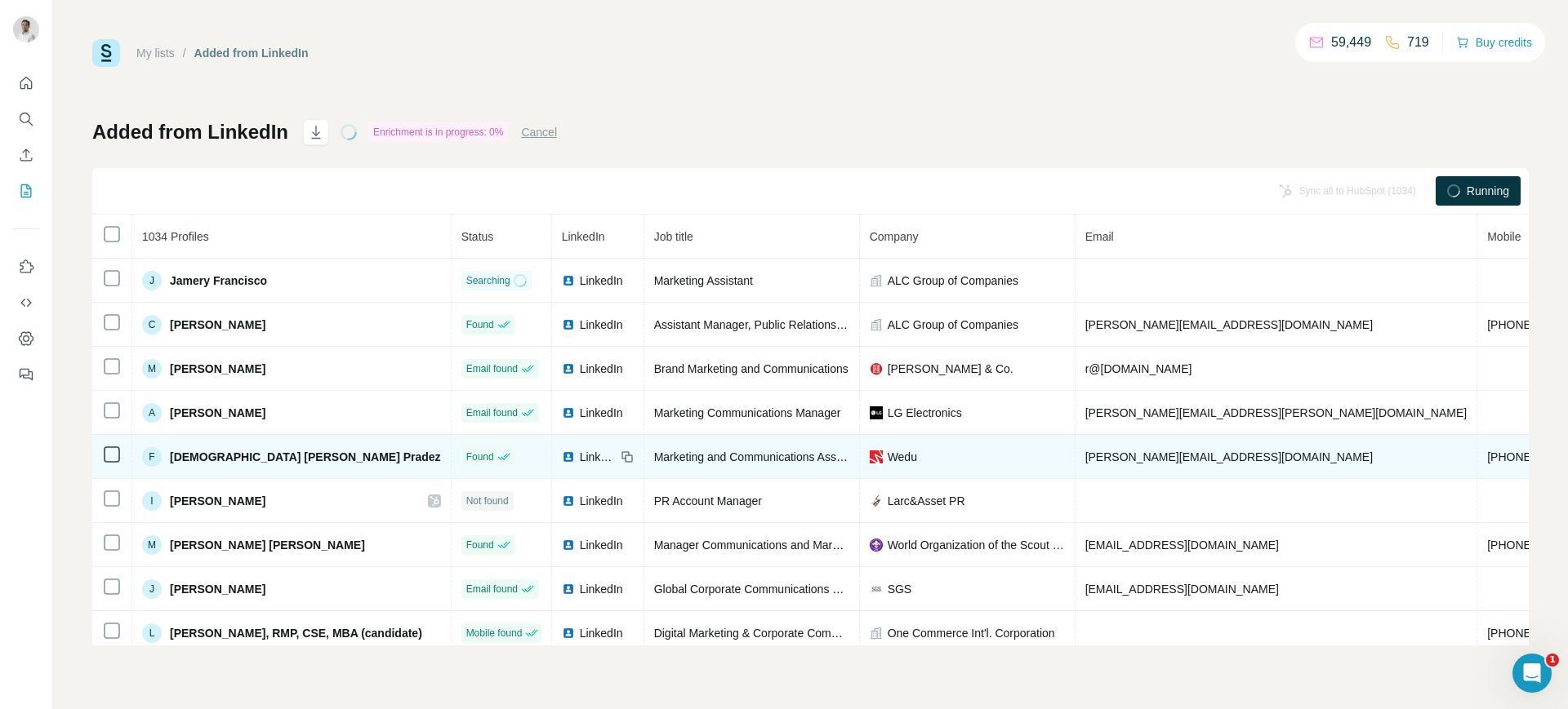
click at [1090, 455] on span "francine@weduglobal.org" at bounding box center [1229, 457] width 287 height 13
copy span "francine@weduglobal.org"
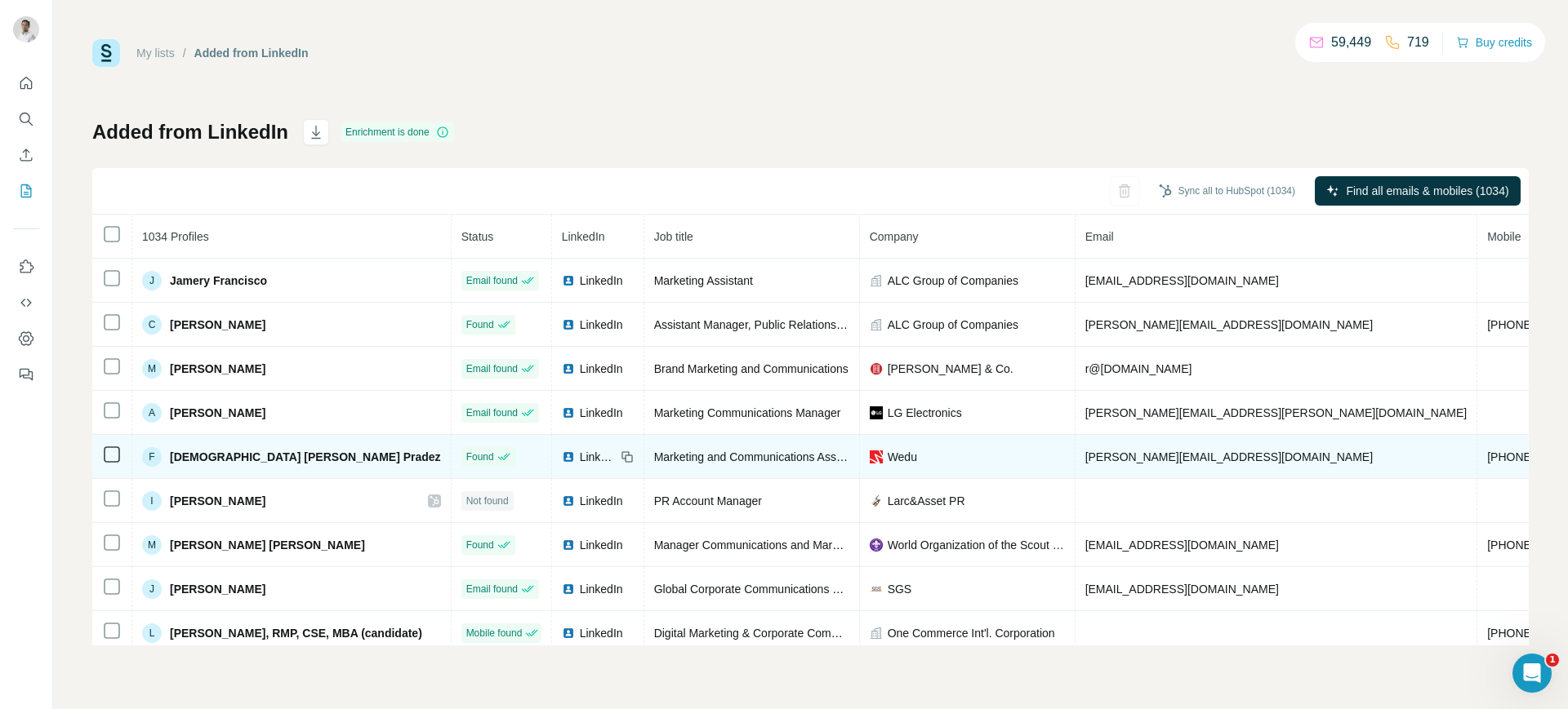
click at [620, 456] on icon at bounding box center [626, 457] width 13 height 13
click at [888, 453] on span "Wedu" at bounding box center [902, 457] width 29 height 17
copy span "Wedu"
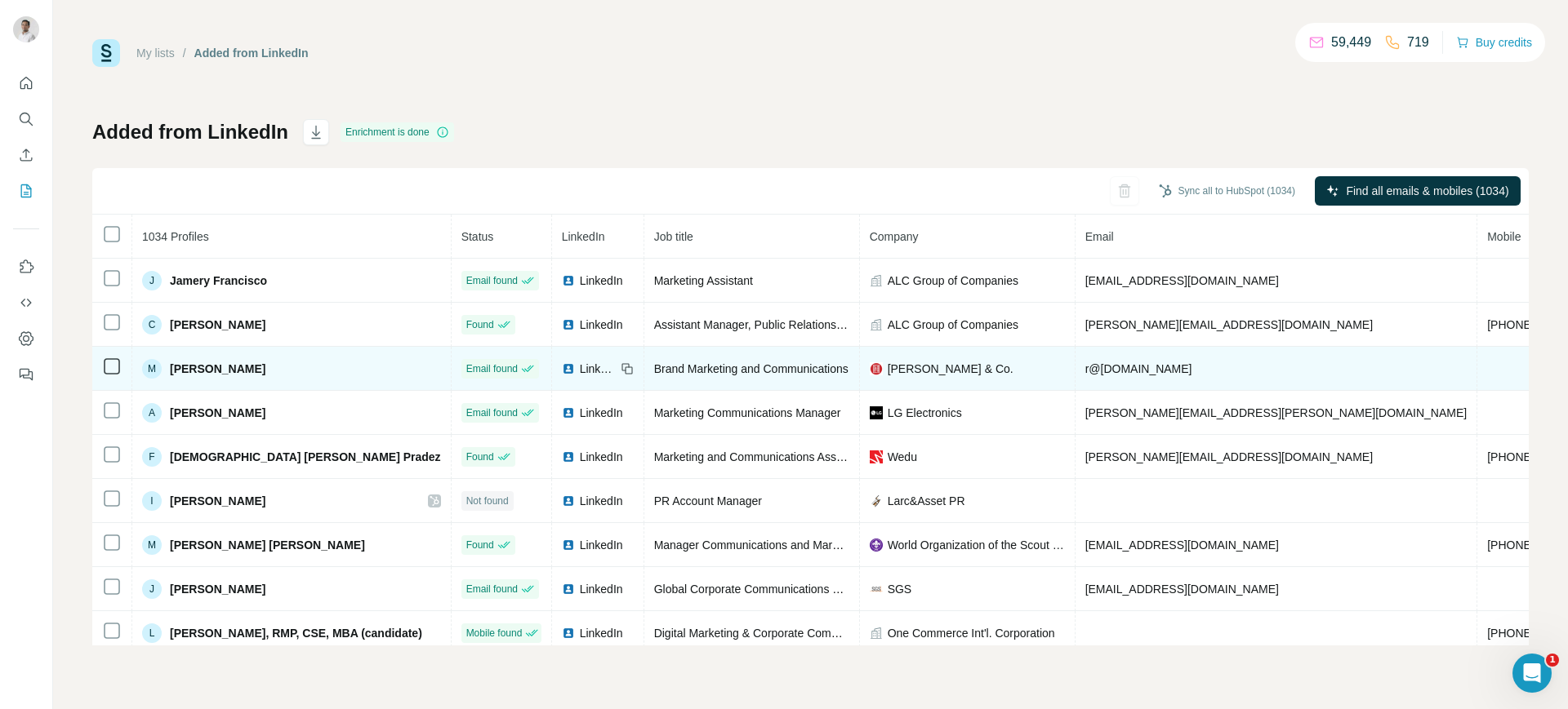
click at [1085, 366] on span "r@reyestacandong.com" at bounding box center [1138, 369] width 107 height 13
copy span "r@reyestacandong.com"
click at [621, 365] on icon at bounding box center [625, 366] width 7 height 7
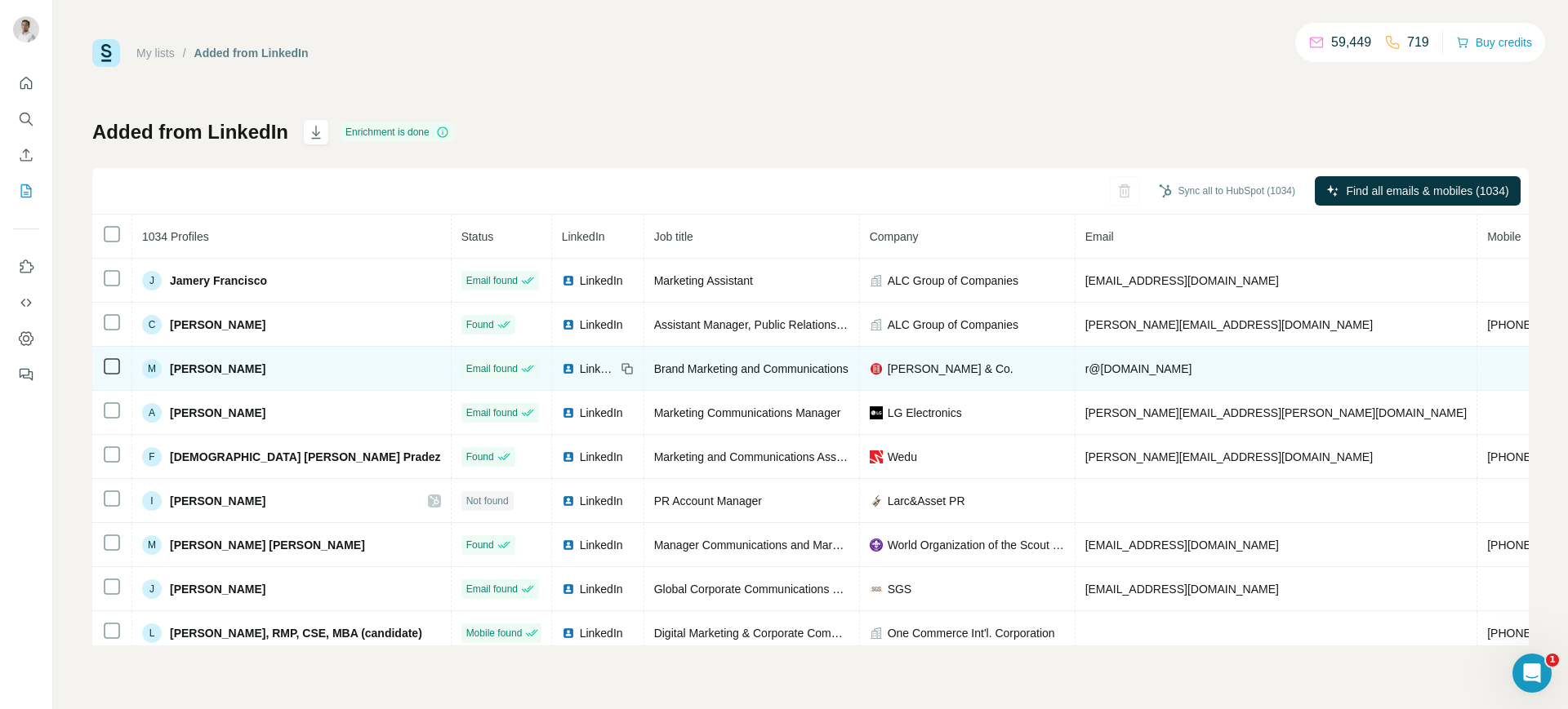
click at [899, 357] on td "Reyes Tacandong & Co." at bounding box center [967, 369] width 216 height 44
copy span "Reyes Tacandong & Co."
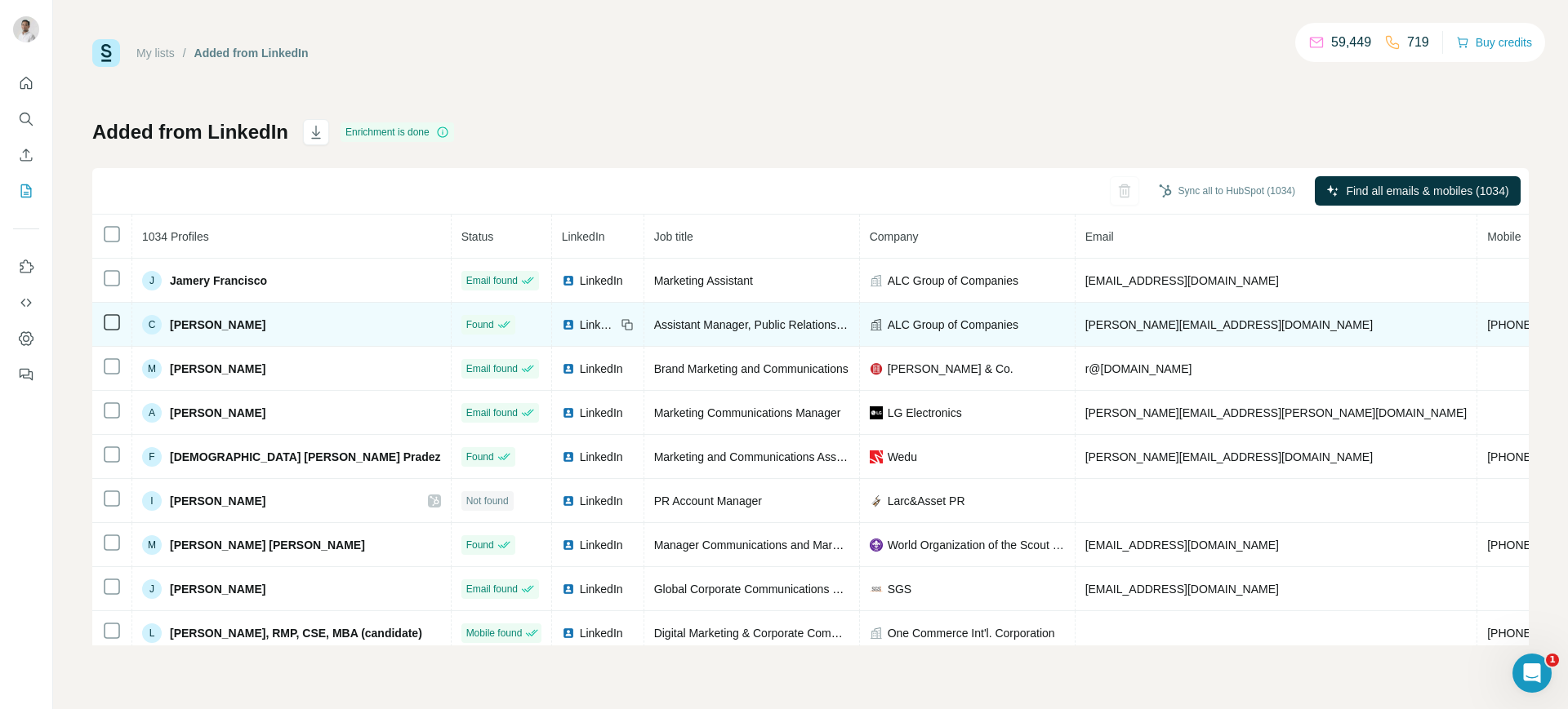
click at [1085, 324] on span "chris@thealcgroup.com" at bounding box center [1229, 324] width 287 height 13
copy span "chris@thealcgroup.com"
click at [620, 321] on icon at bounding box center [626, 324] width 13 height 13
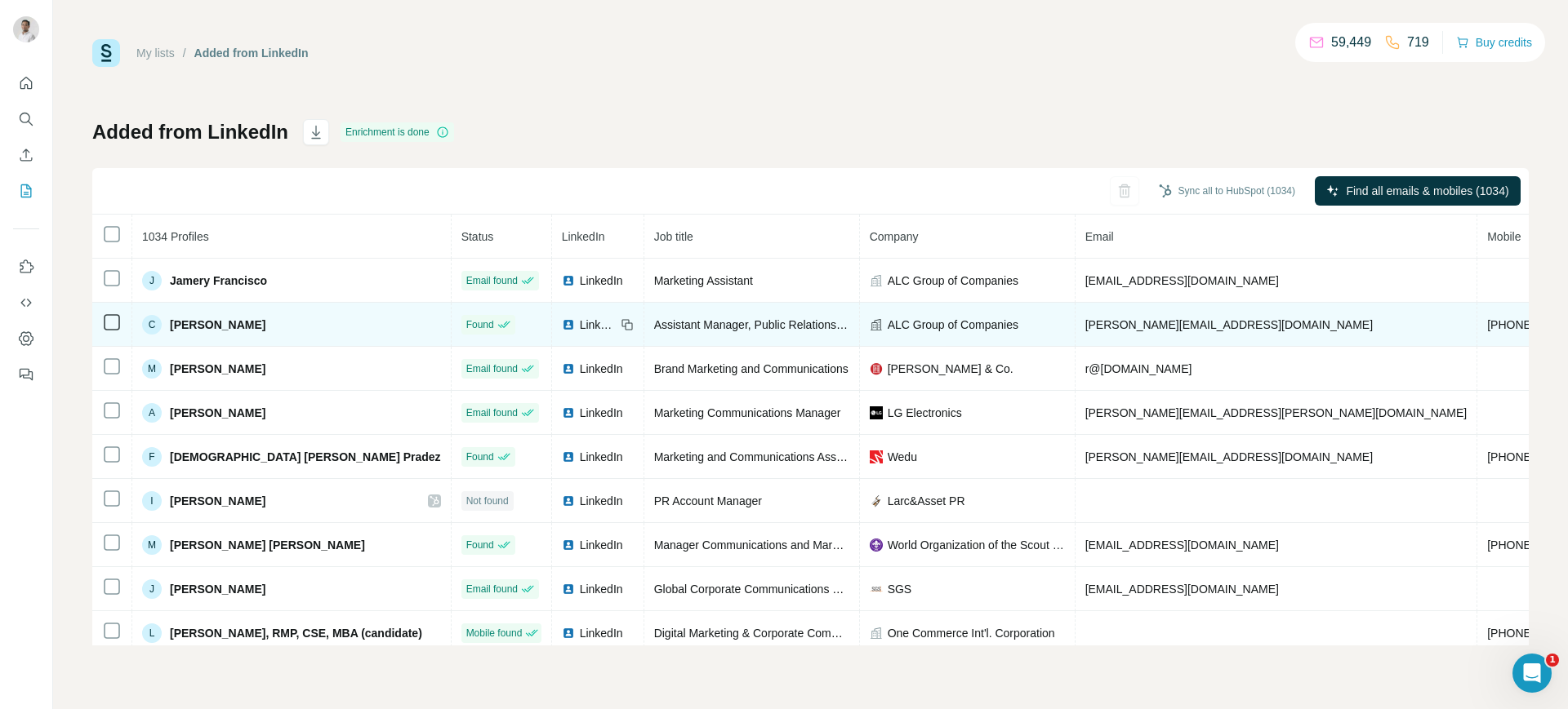
click at [924, 320] on span "ALC Group of Companies" at bounding box center [953, 325] width 130 height 17
copy span "ALC Group of Companies"
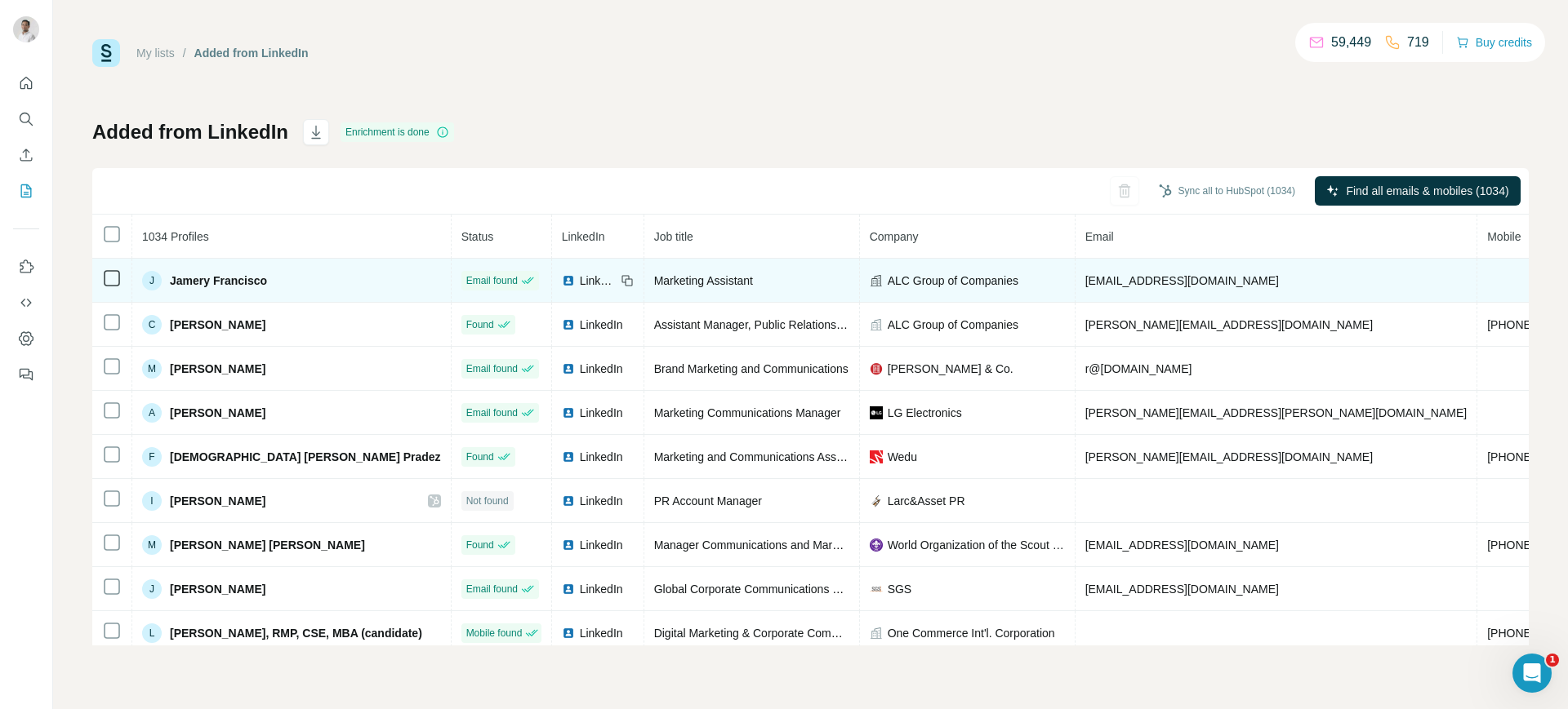
click at [1123, 281] on span "jamery.francisco@thealcgroup.com" at bounding box center [1182, 280] width 194 height 13
copy span "jamery.francisco@thealcgroup.com"
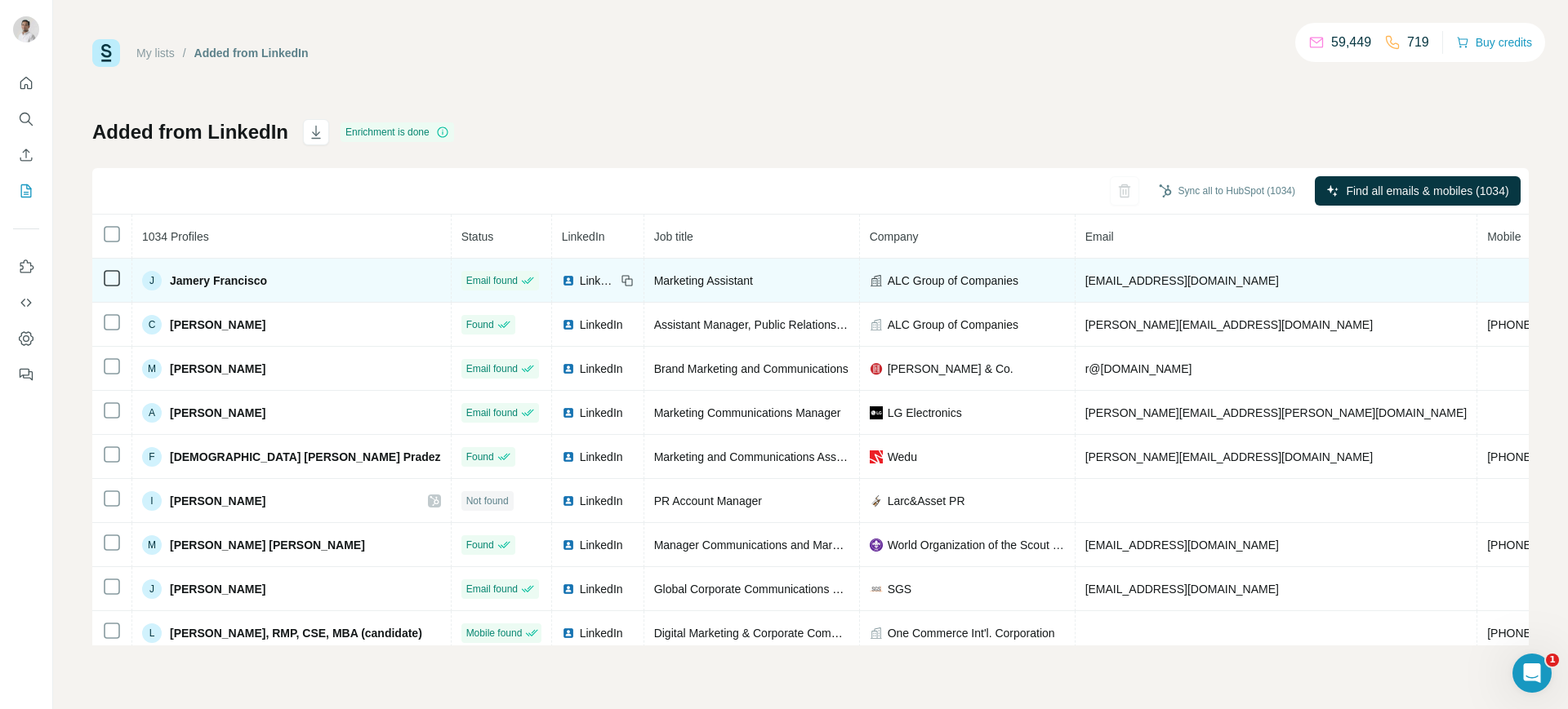
click at [620, 274] on icon at bounding box center [626, 280] width 13 height 13
click at [932, 283] on span "ALC Group of Companies" at bounding box center [953, 281] width 130 height 17
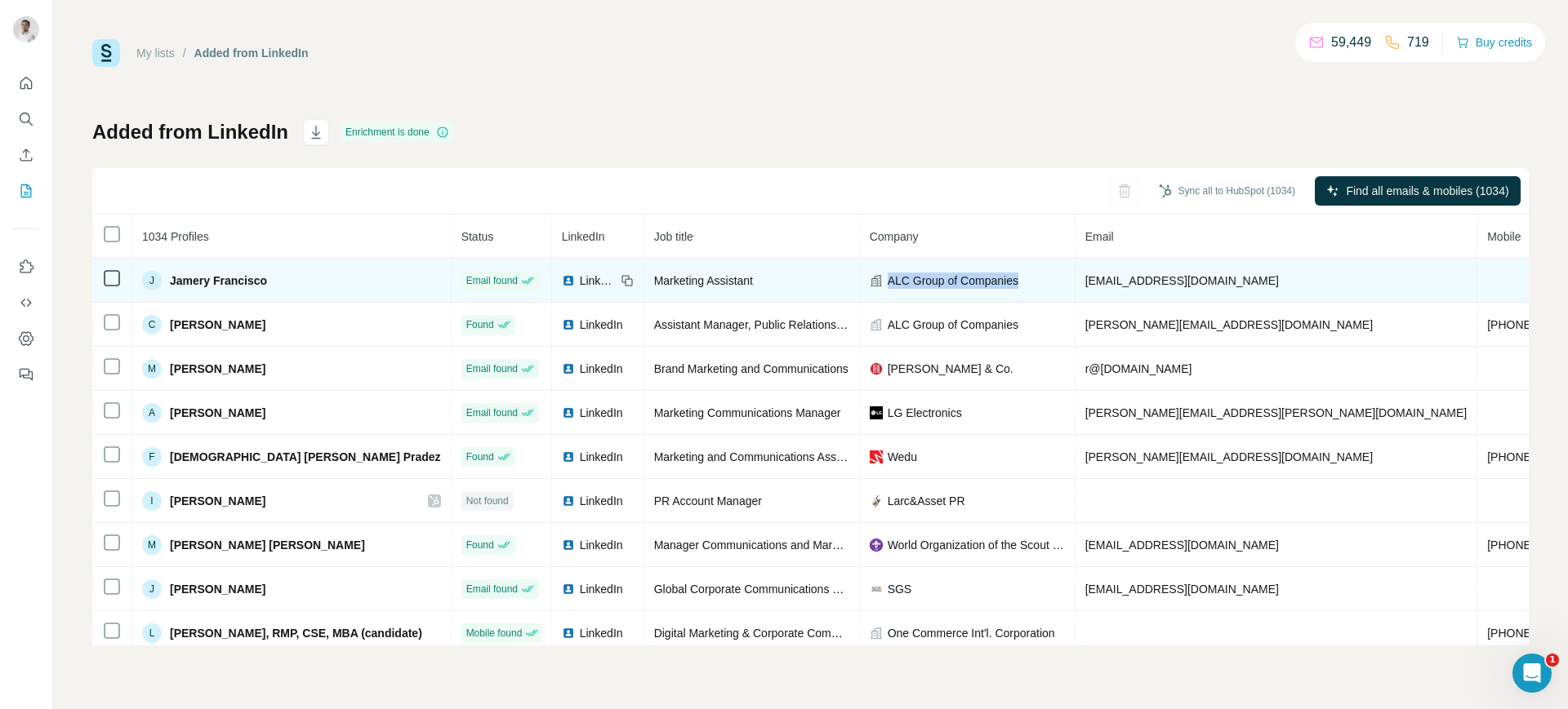
copy span "ALC Group of Companies"
